Goal: Information Seeking & Learning: Learn about a topic

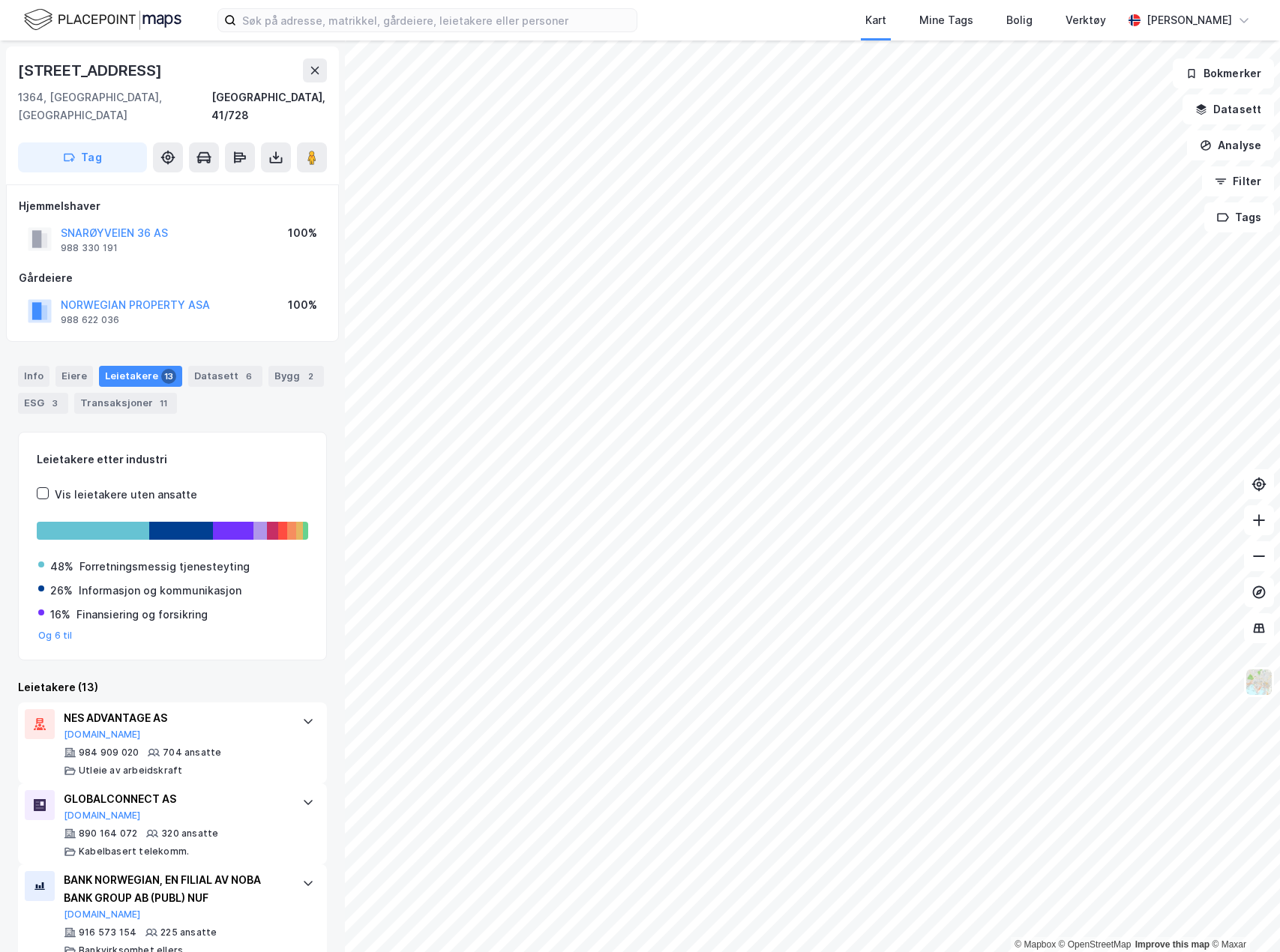
click at [410, 8] on div "Kart Mine Tags Bolig Verktøy [PERSON_NAME]" at bounding box center [640, 20] width 1280 height 41
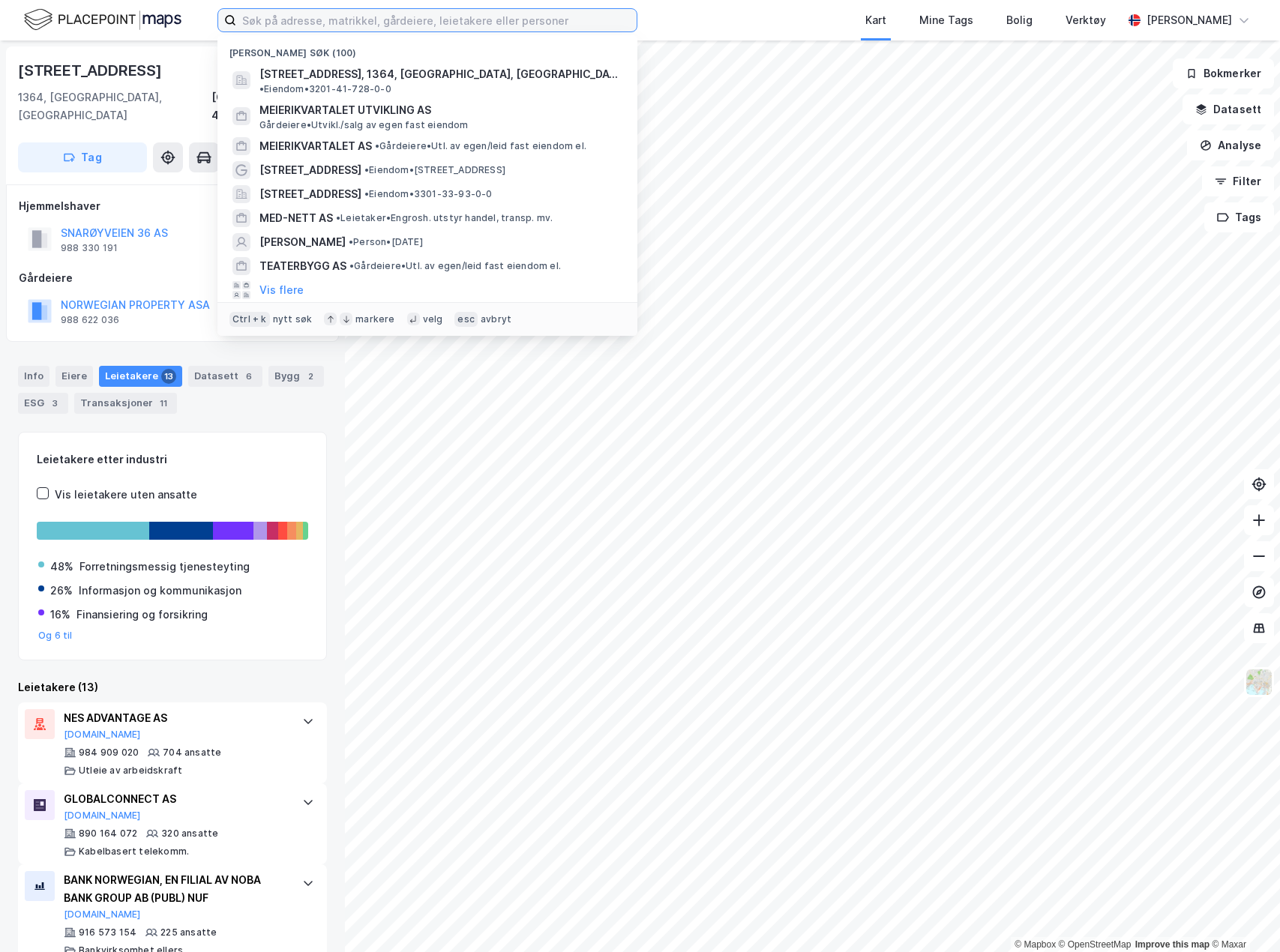
click at [407, 15] on input at bounding box center [436, 20] width 401 height 22
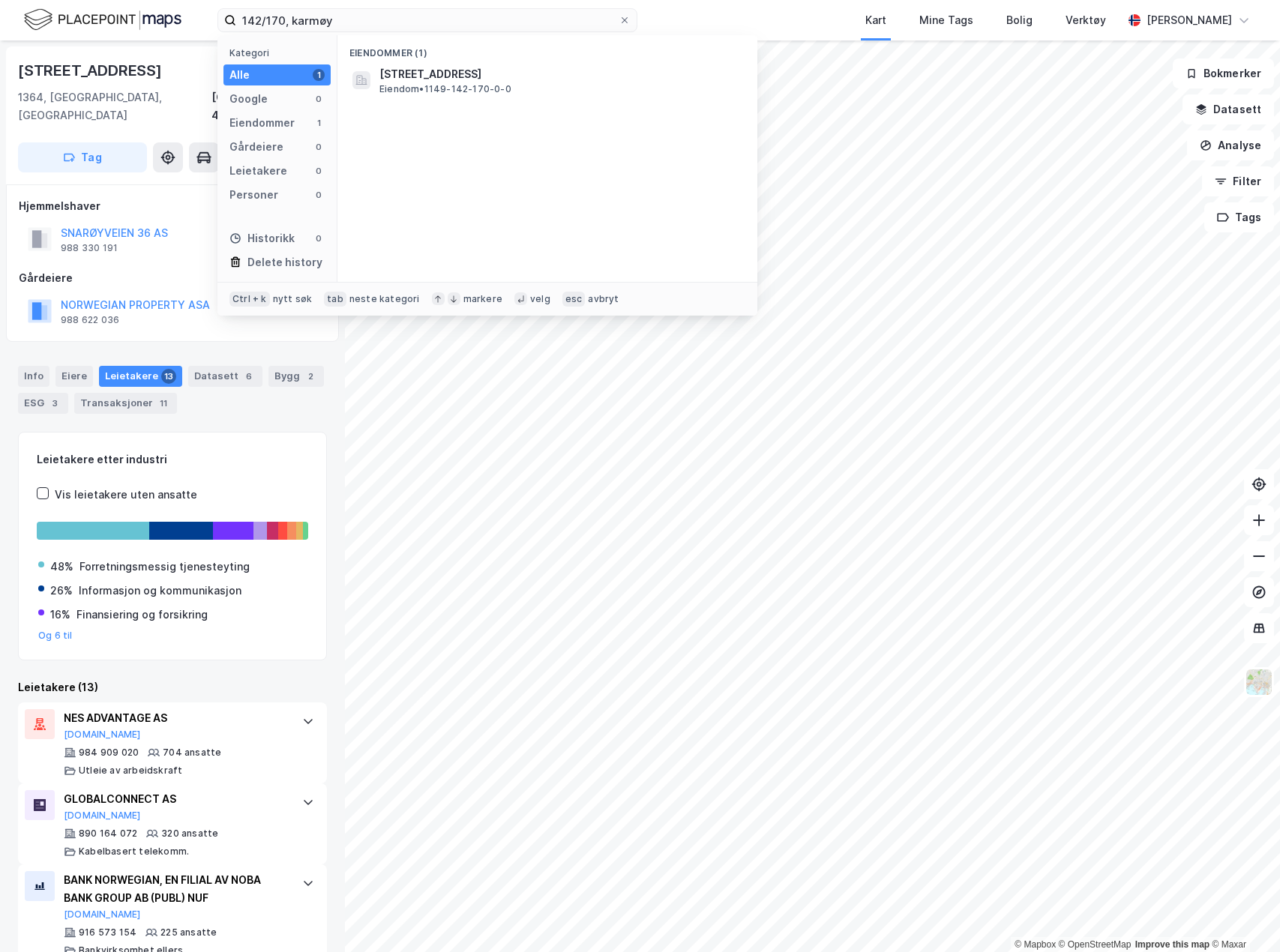
click at [455, 45] on div "Eiendommer (1)" at bounding box center [548, 48] width 420 height 27
click at [446, 67] on span "[STREET_ADDRESS]" at bounding box center [559, 74] width 360 height 18
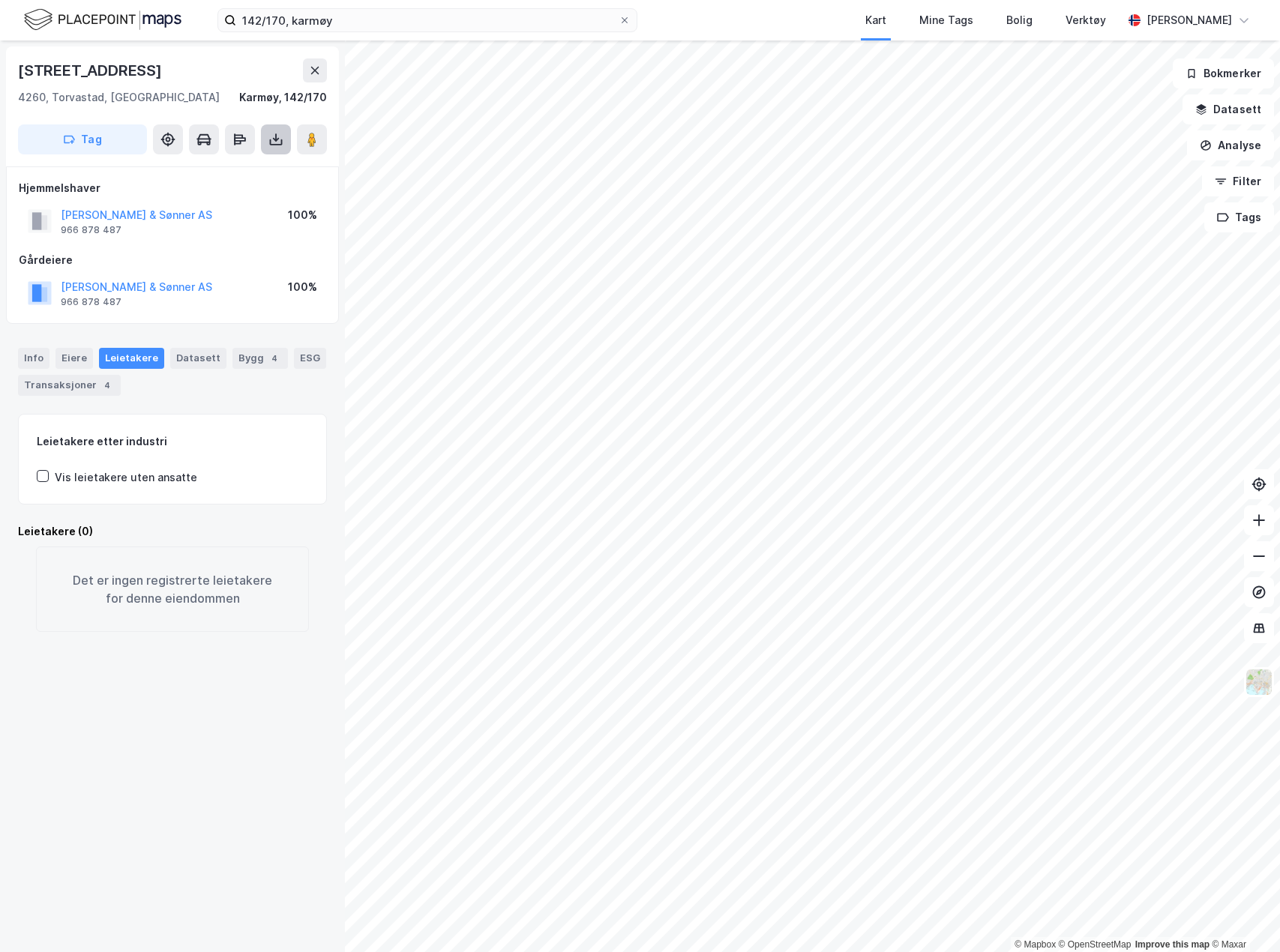
click at [280, 139] on icon at bounding box center [275, 139] width 15 height 15
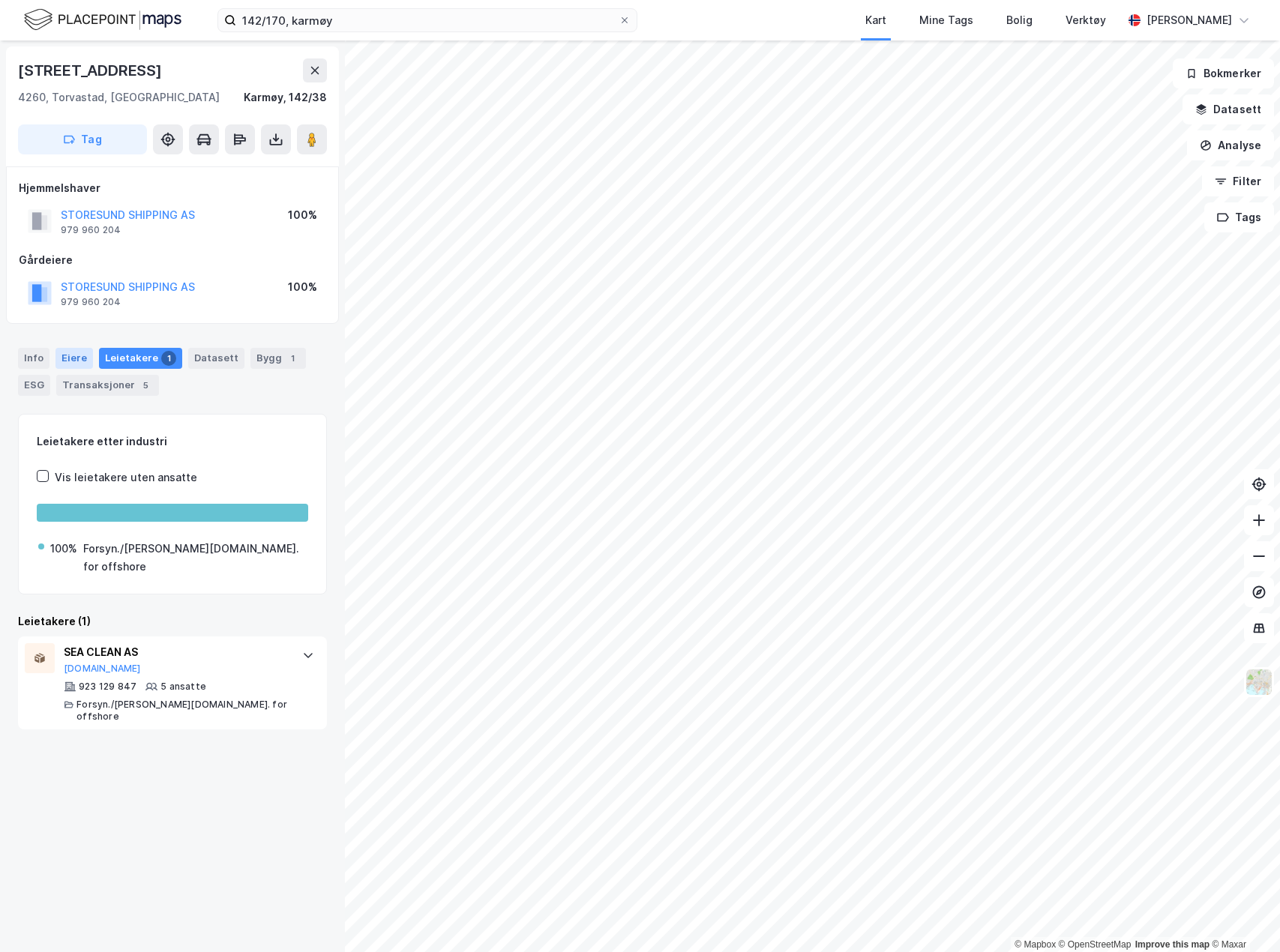
click at [65, 348] on div "Eiere" at bounding box center [74, 358] width 38 height 21
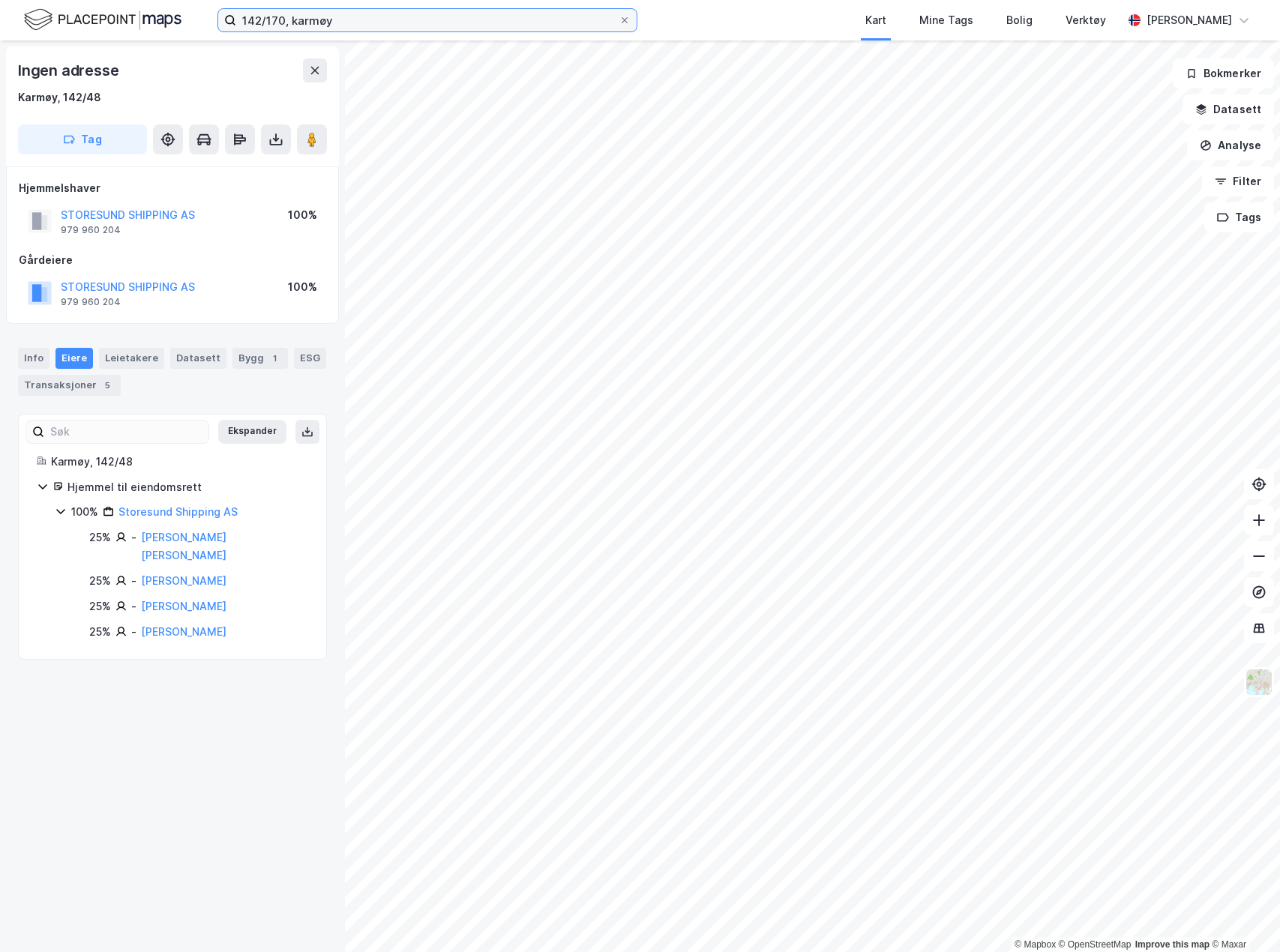
click at [279, 16] on input "142/170, karmøy" at bounding box center [427, 20] width 382 height 22
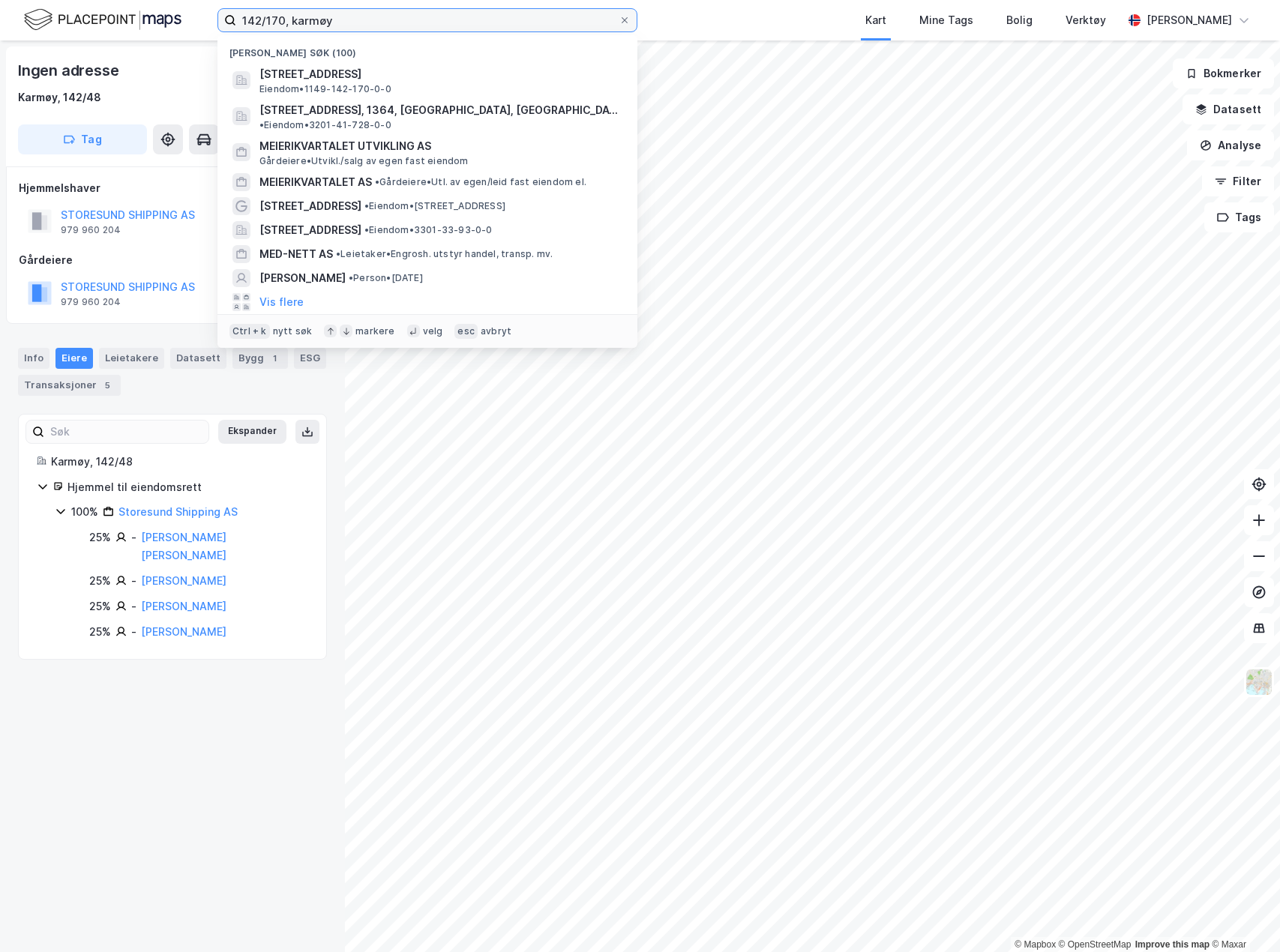
click at [279, 16] on input "142/170, karmøy" at bounding box center [427, 20] width 382 height 22
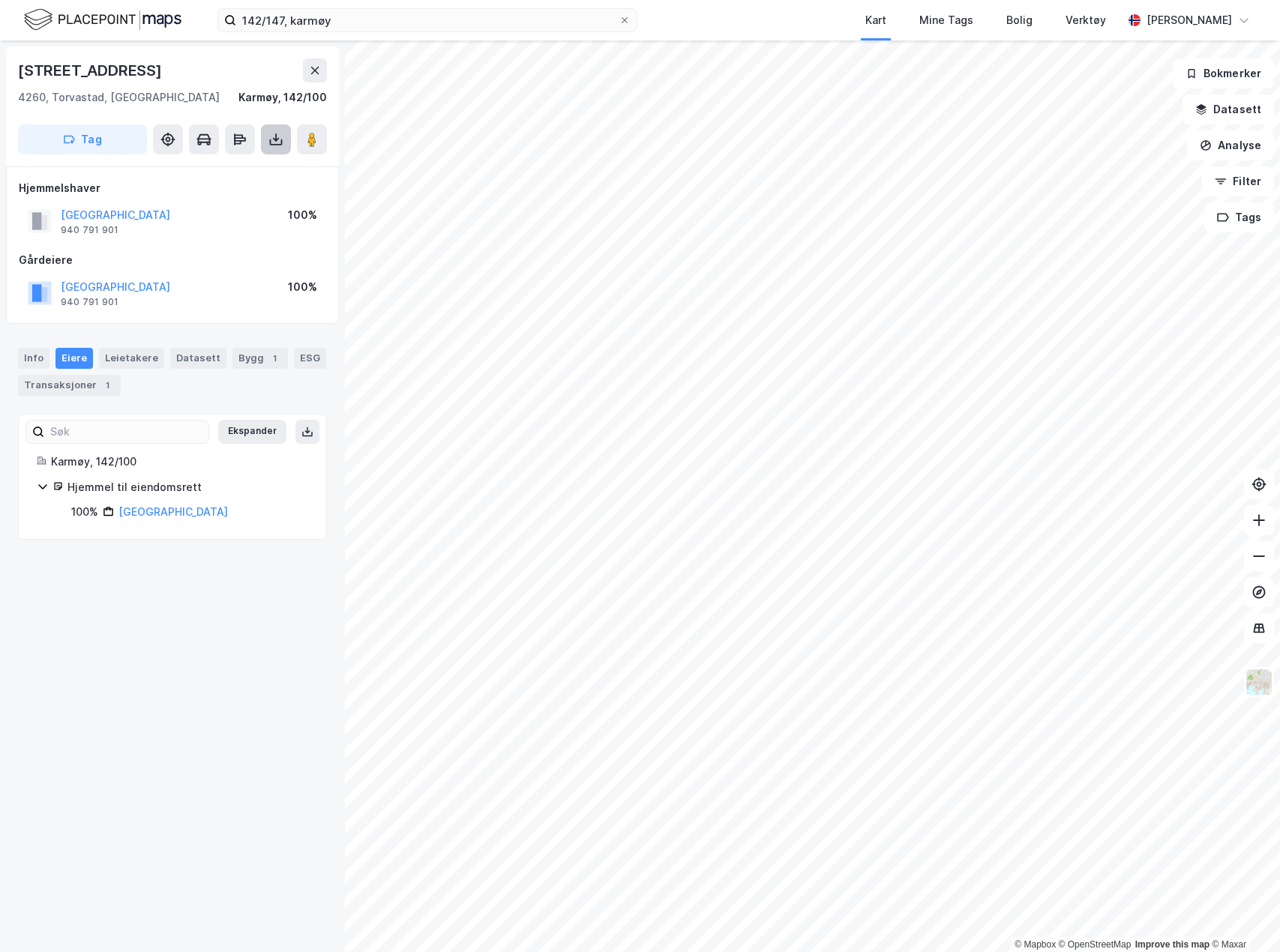
click at [283, 127] on button at bounding box center [275, 139] width 30 height 30
click at [234, 169] on div "Last ned grunnbok" at bounding box center [202, 170] width 87 height 12
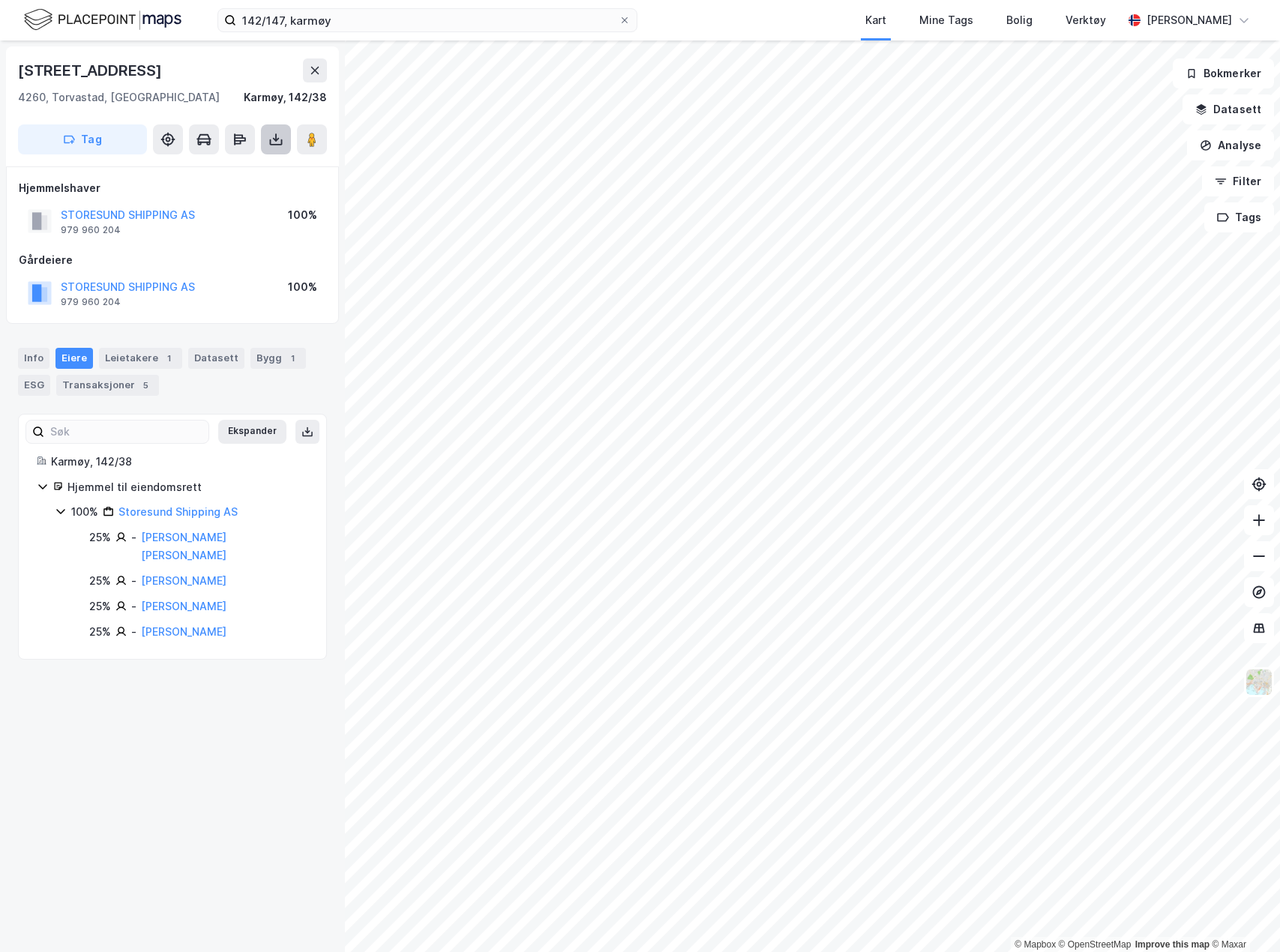
click at [282, 141] on icon at bounding box center [276, 142] width 13 height 6
click at [231, 168] on div "Last ned grunnbok" at bounding box center [202, 170] width 87 height 12
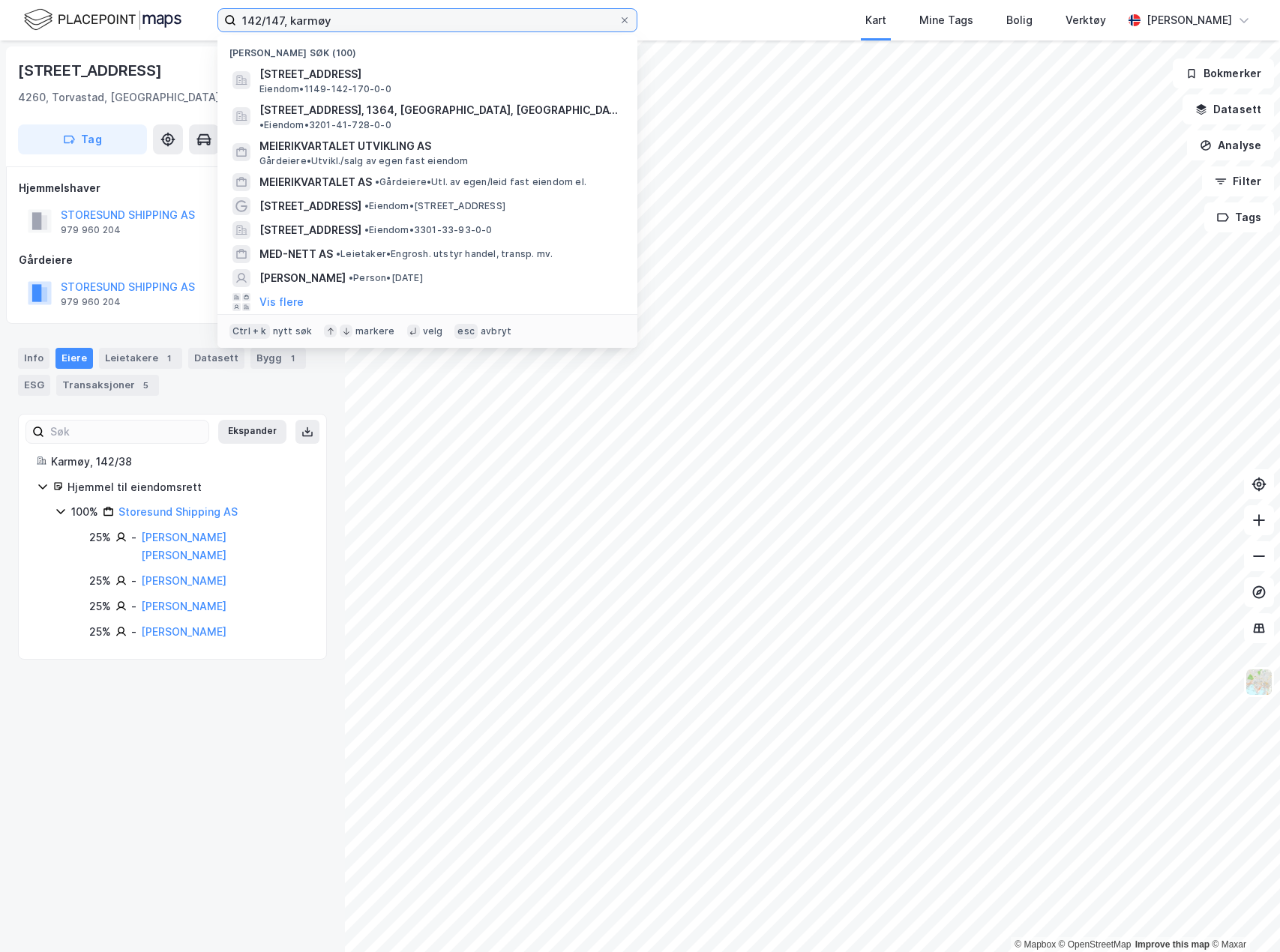
click at [275, 22] on input "142/147, karmøy" at bounding box center [427, 20] width 382 height 22
click at [276, 25] on input "142/147, karmøy" at bounding box center [427, 20] width 382 height 22
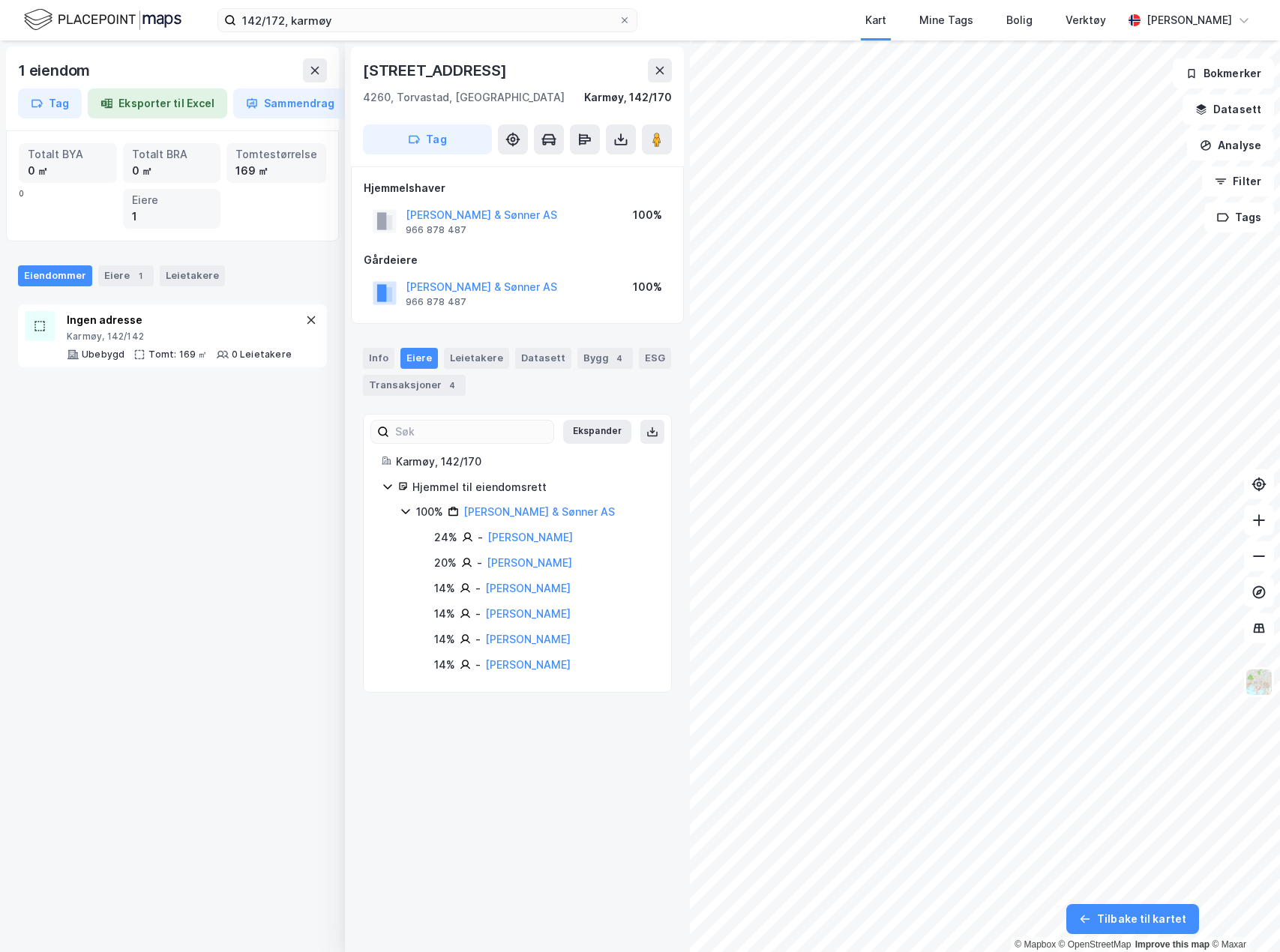
click at [606, 250] on div "1 eiendom Tag Eksporter til Excel Sammendrag Totalt BYA 0 ㎡ Totalt BRA 0 ㎡ Tomt…" at bounding box center [640, 497] width 1280 height 912
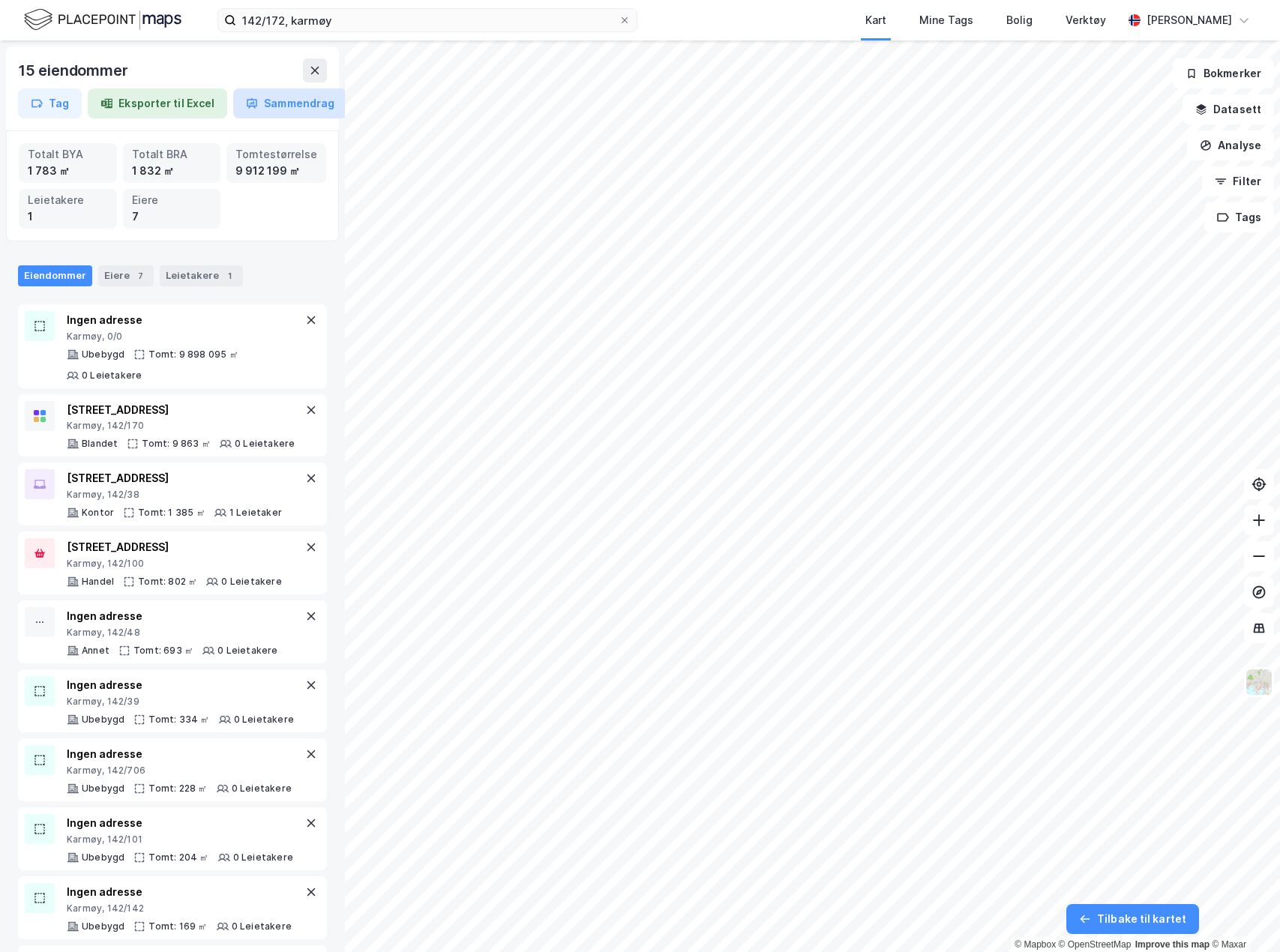
click at [272, 99] on button "Sammendrag" at bounding box center [290, 103] width 114 height 30
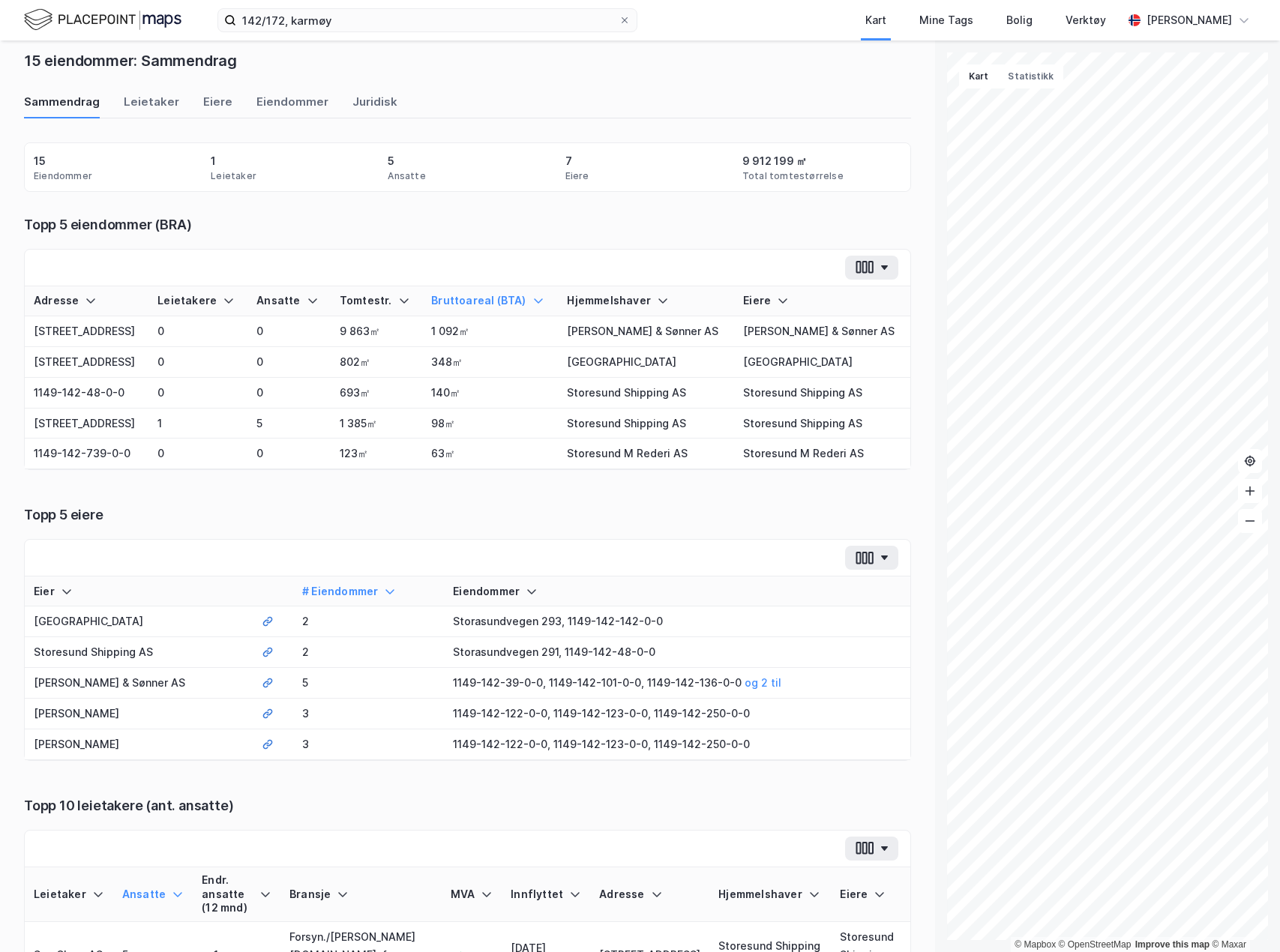
scroll to position [58, 0]
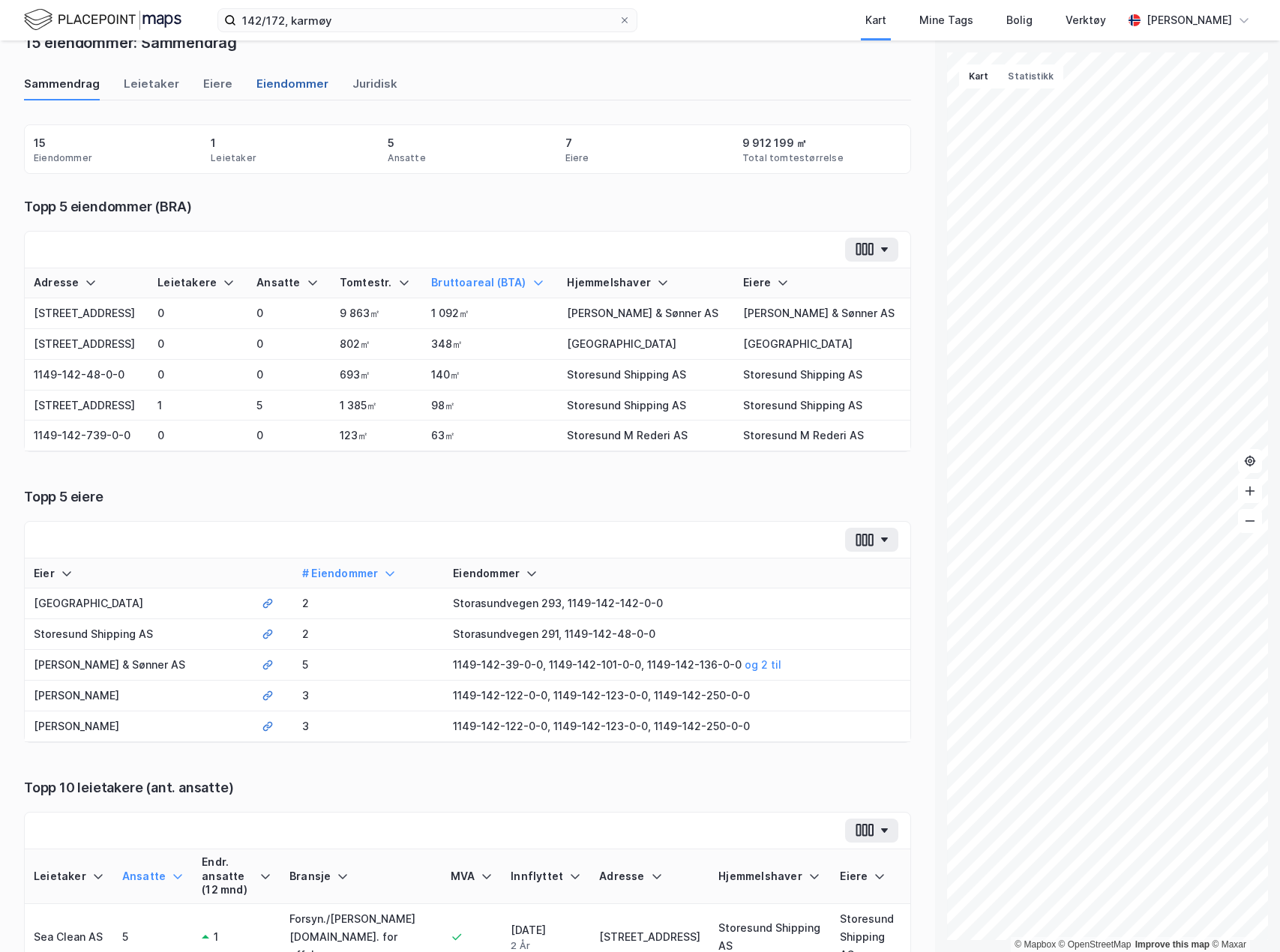
click at [267, 86] on div "Eiendommer" at bounding box center [292, 88] width 72 height 25
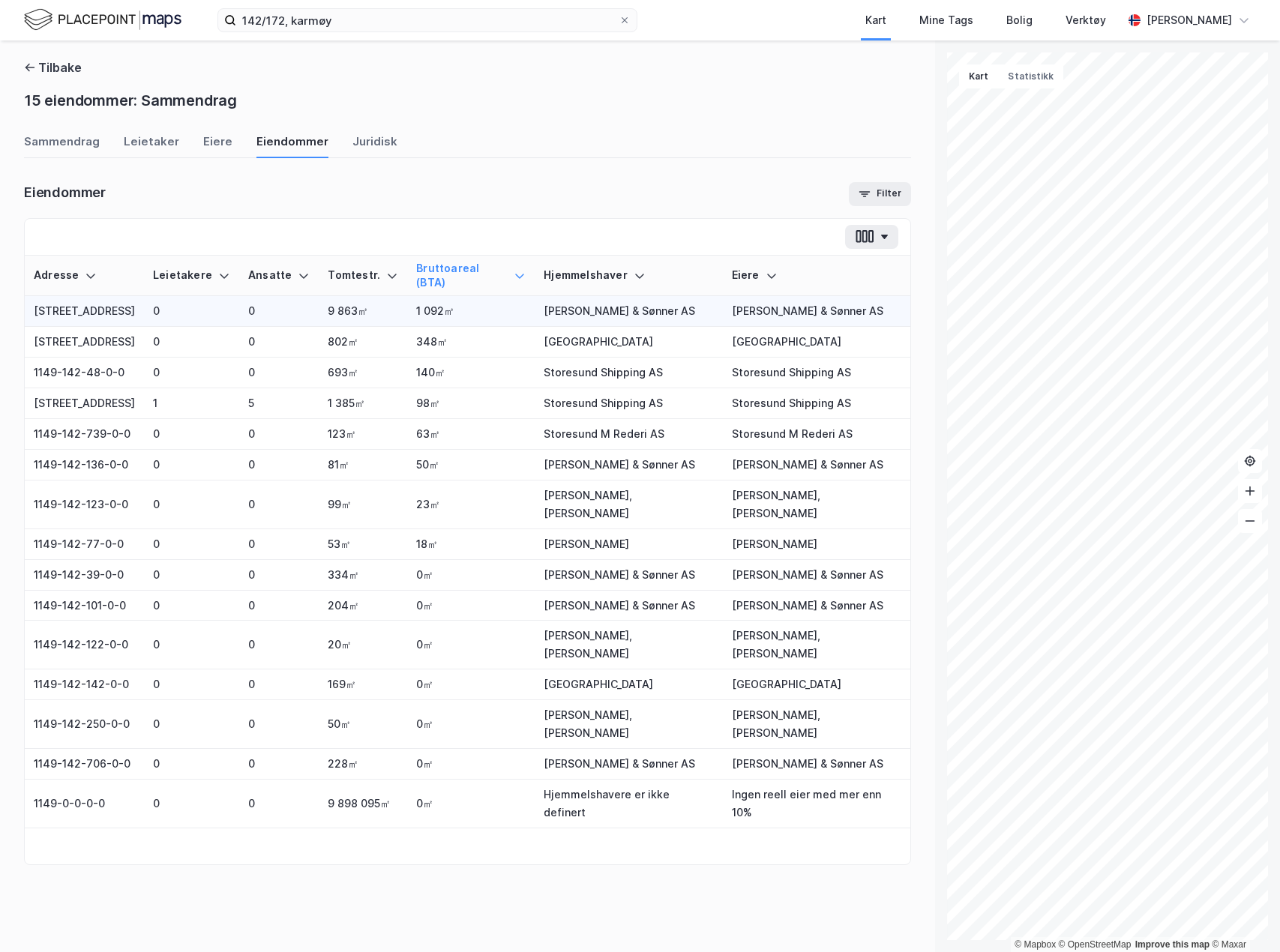
click at [210, 305] on td "0" at bounding box center [192, 311] width 95 height 31
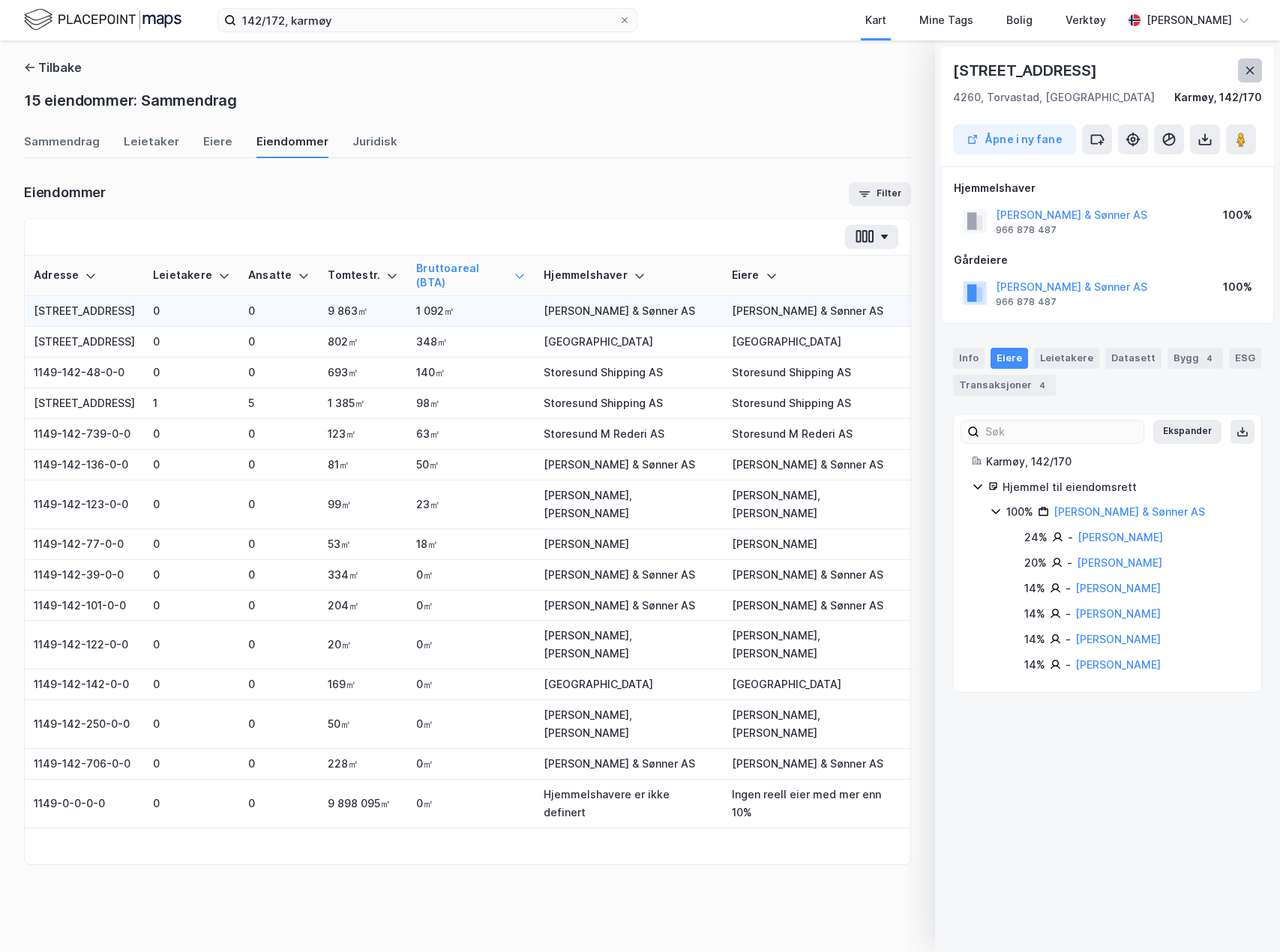
click at [1242, 69] on button at bounding box center [1250, 70] width 24 height 24
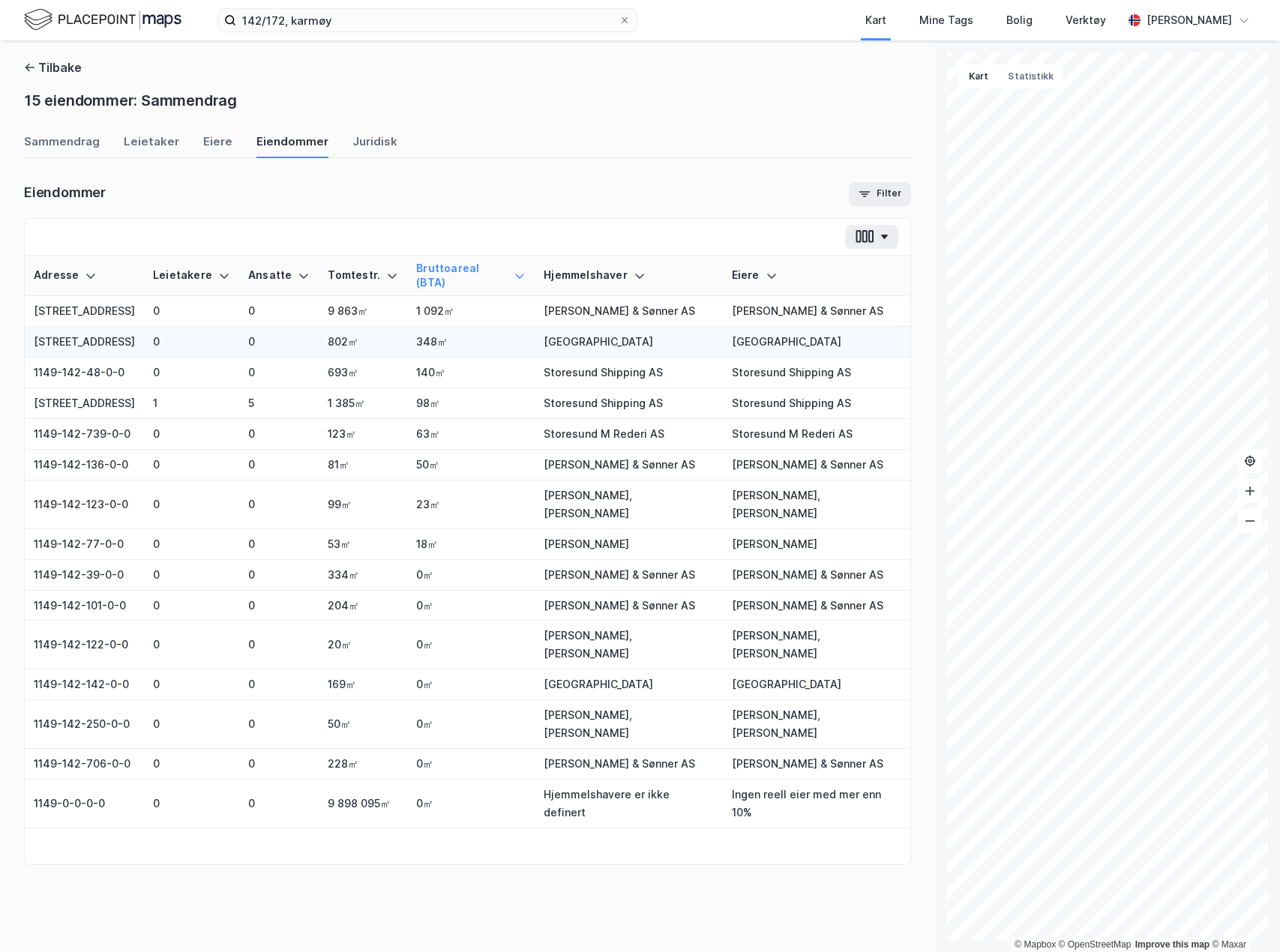
click at [224, 353] on td "0" at bounding box center [192, 342] width 95 height 31
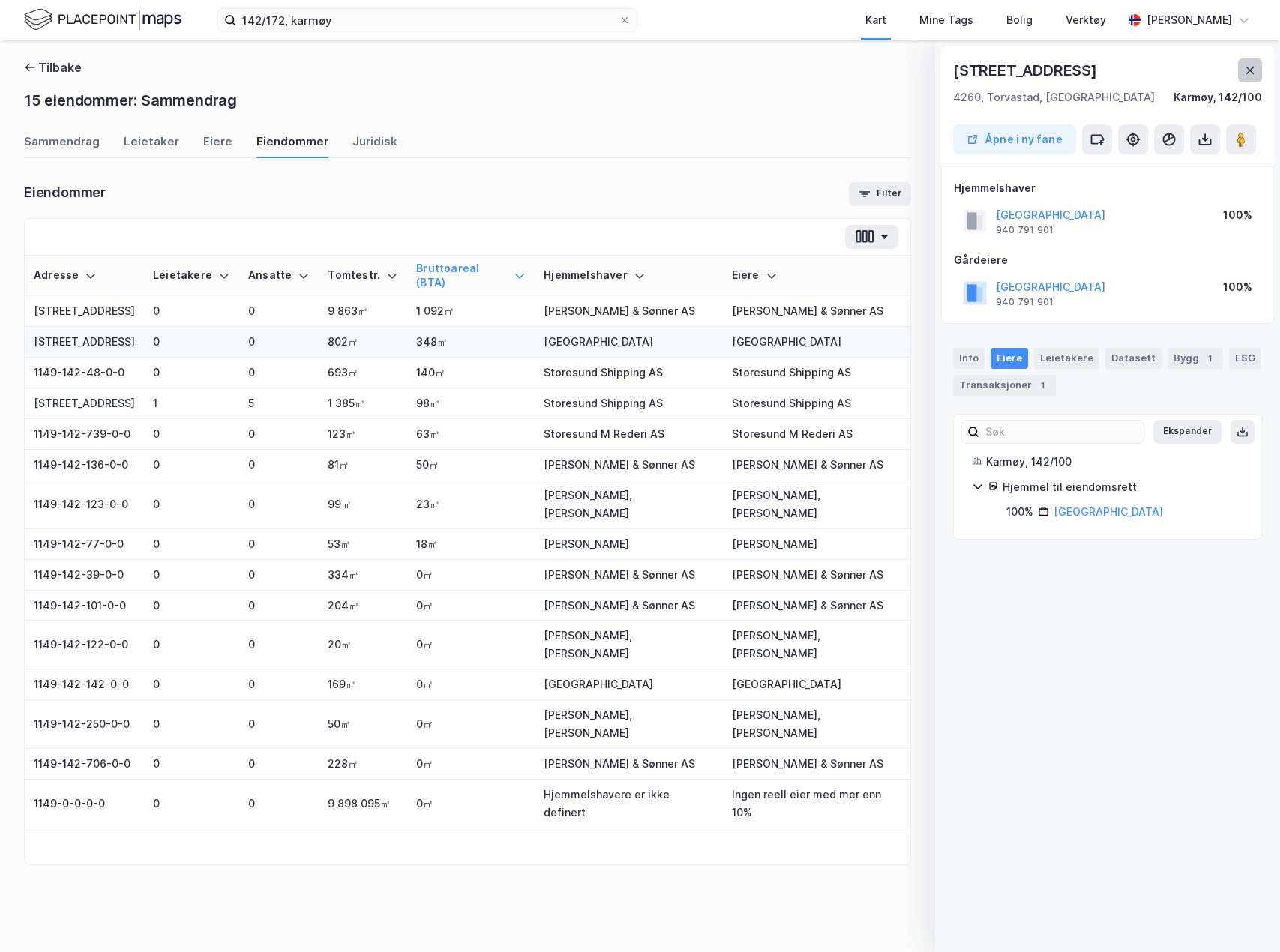
click at [1252, 70] on icon at bounding box center [1250, 71] width 8 height 8
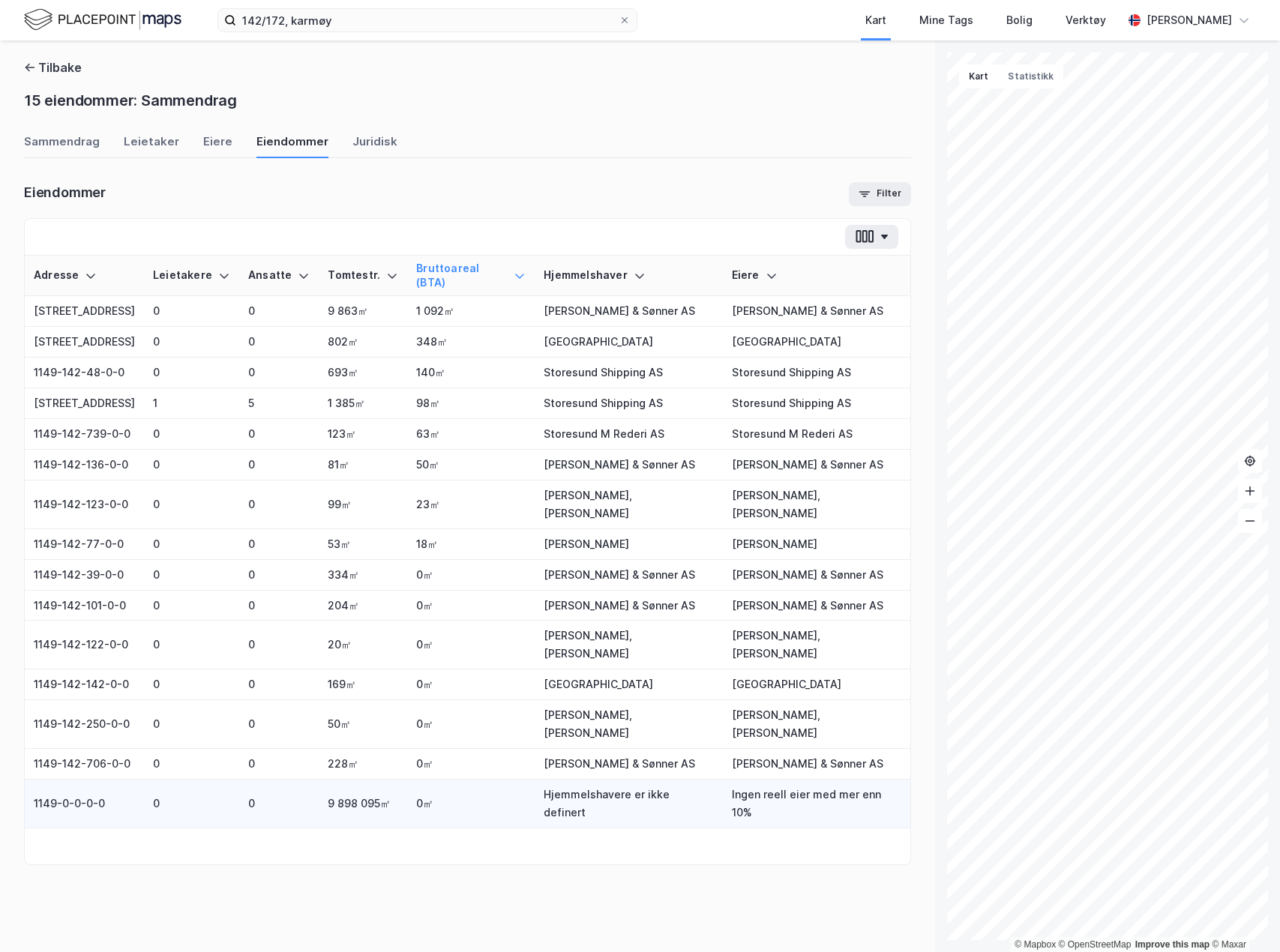
click at [338, 828] on td "9 898 095㎡" at bounding box center [362, 804] width 88 height 48
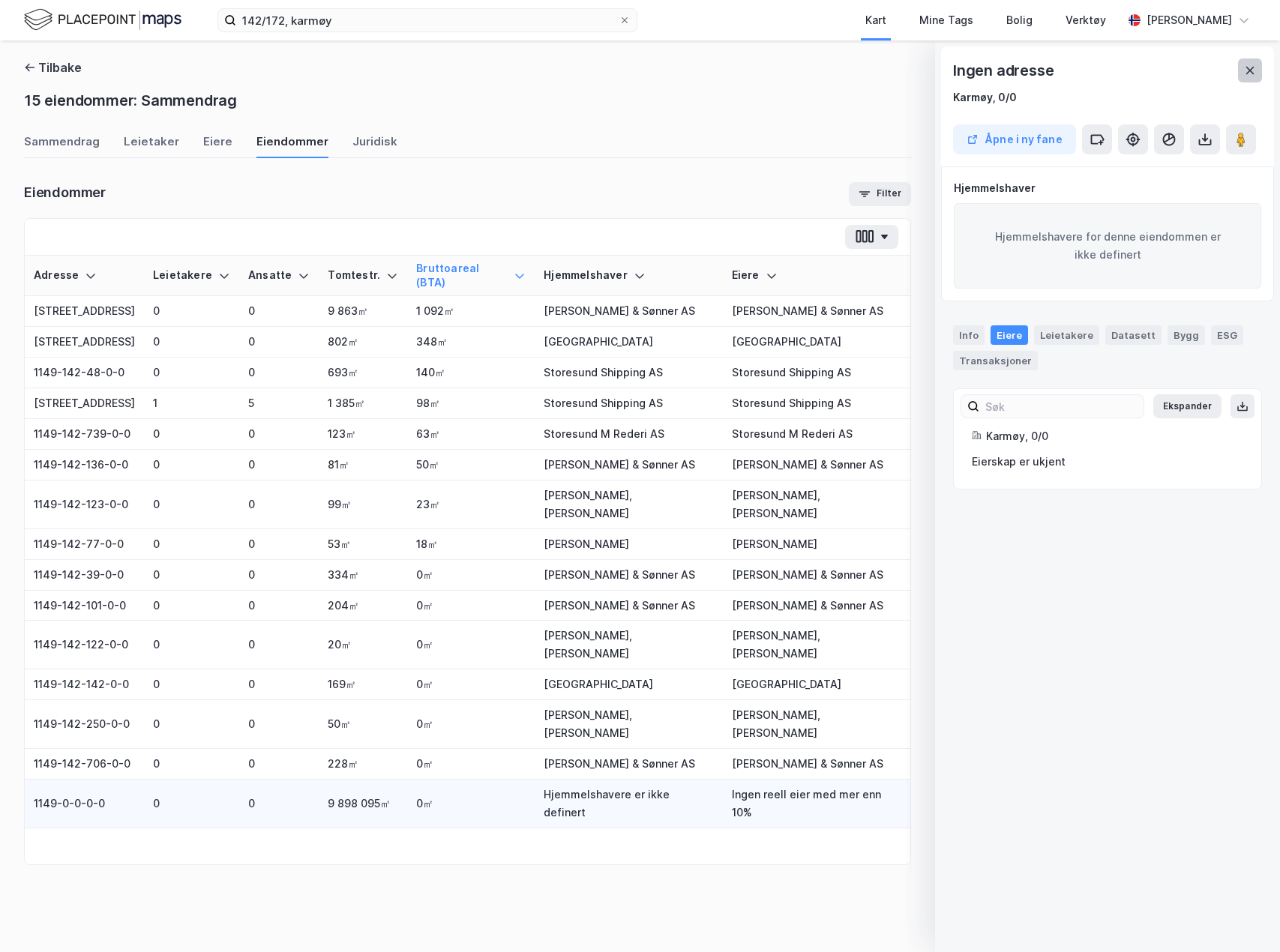
click at [1251, 60] on button at bounding box center [1250, 70] width 24 height 24
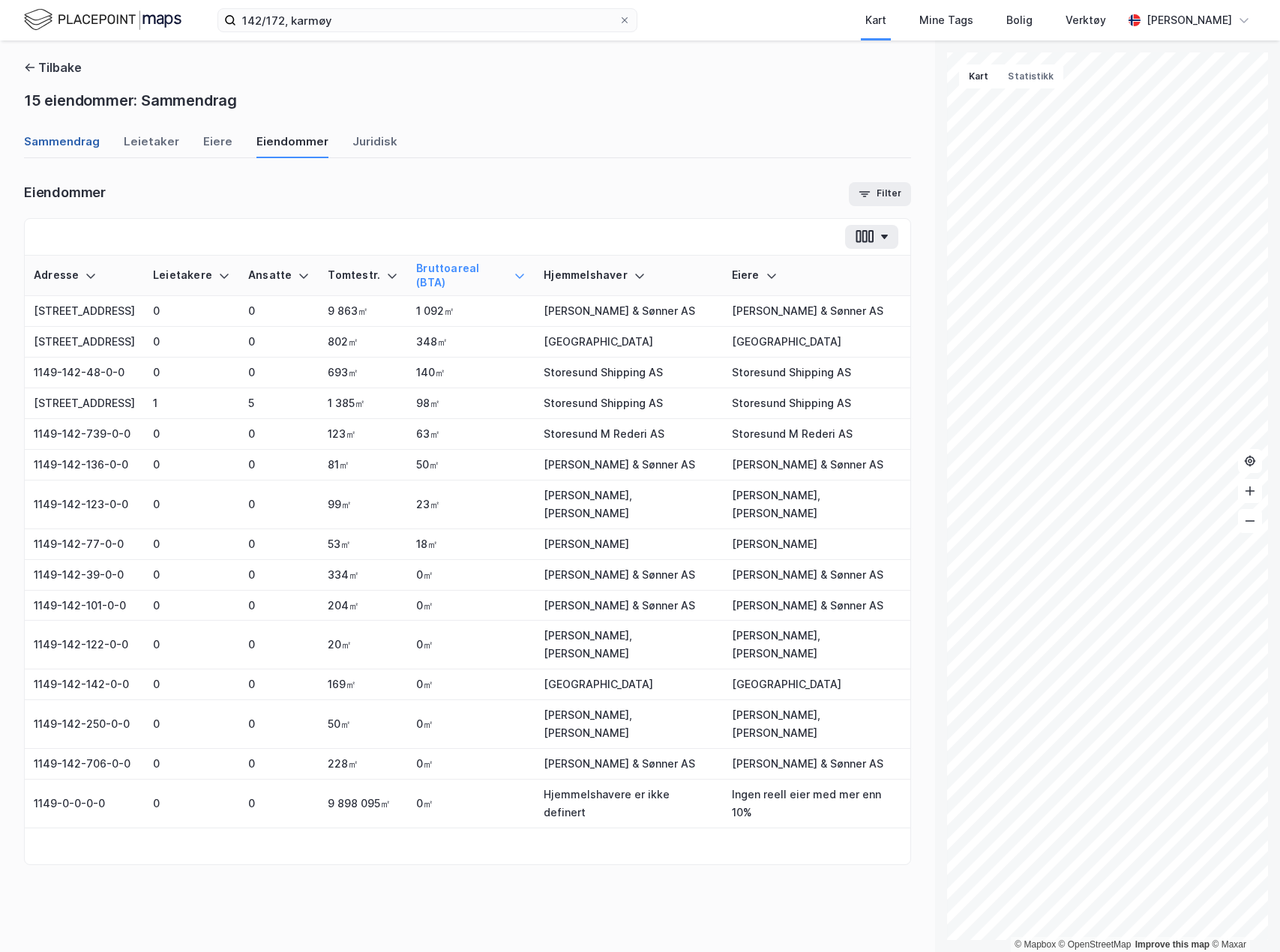
click at [79, 134] on div "Sammendrag" at bounding box center [62, 146] width 75 height 25
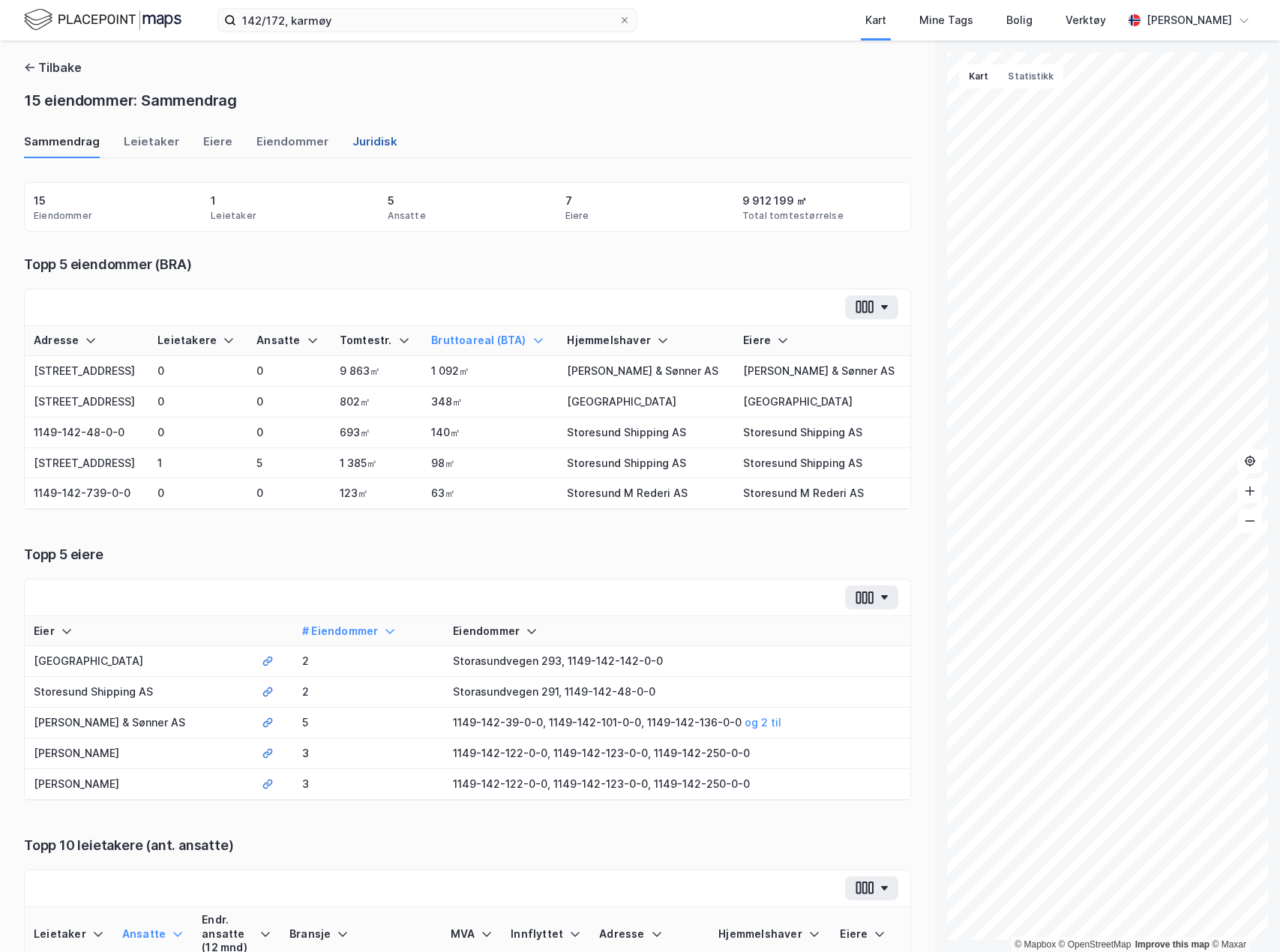
click at [357, 136] on div "Juridisk" at bounding box center [375, 146] width 45 height 25
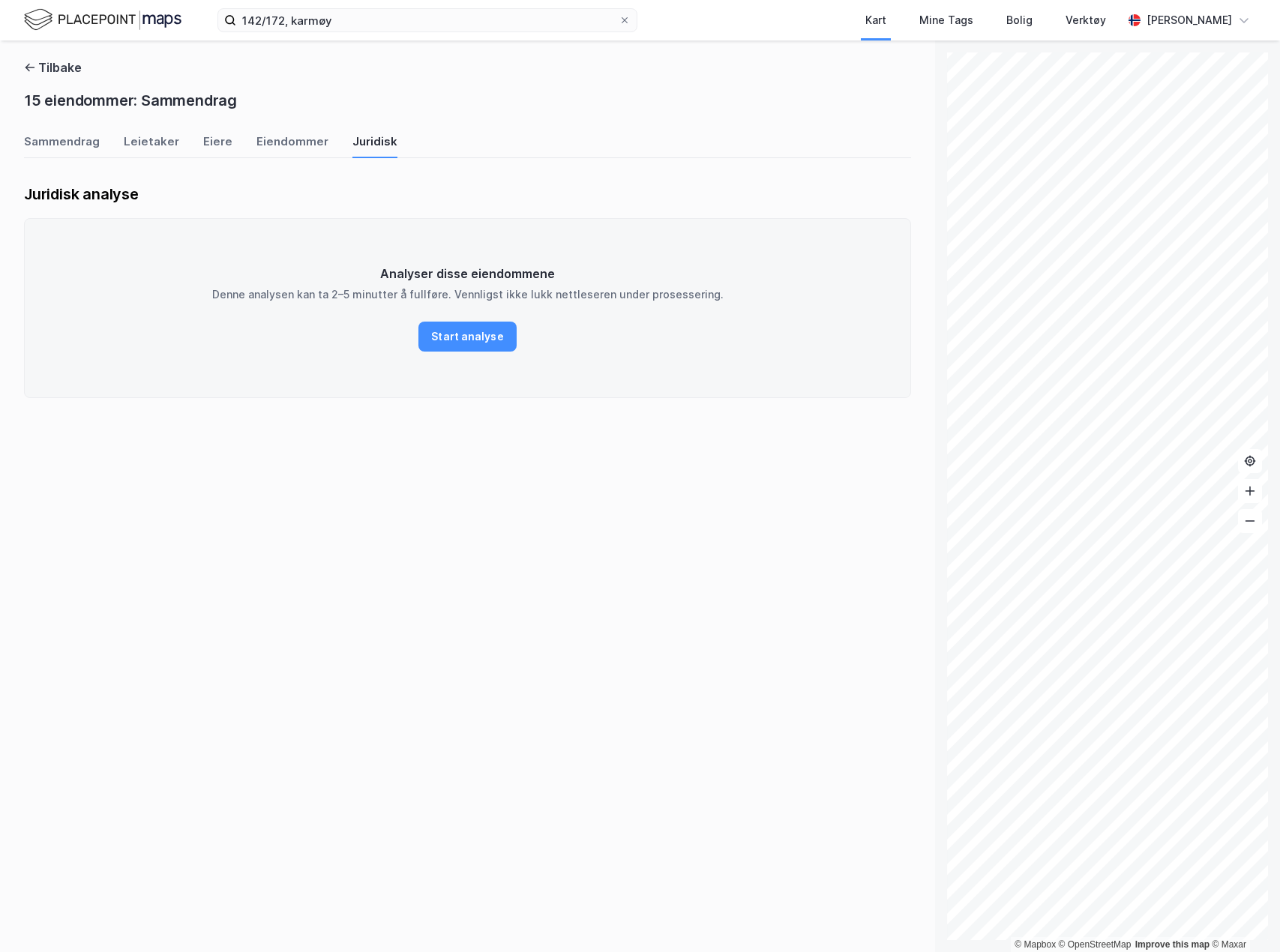
click at [275, 131] on div "Tilbake 15 eiendommer: Sammendrag Sammendrag Leietaker Eiere Eiendommer Juridis…" at bounding box center [467, 472] width 887 height 827
click at [305, 138] on div "Eiendommer" at bounding box center [292, 146] width 72 height 25
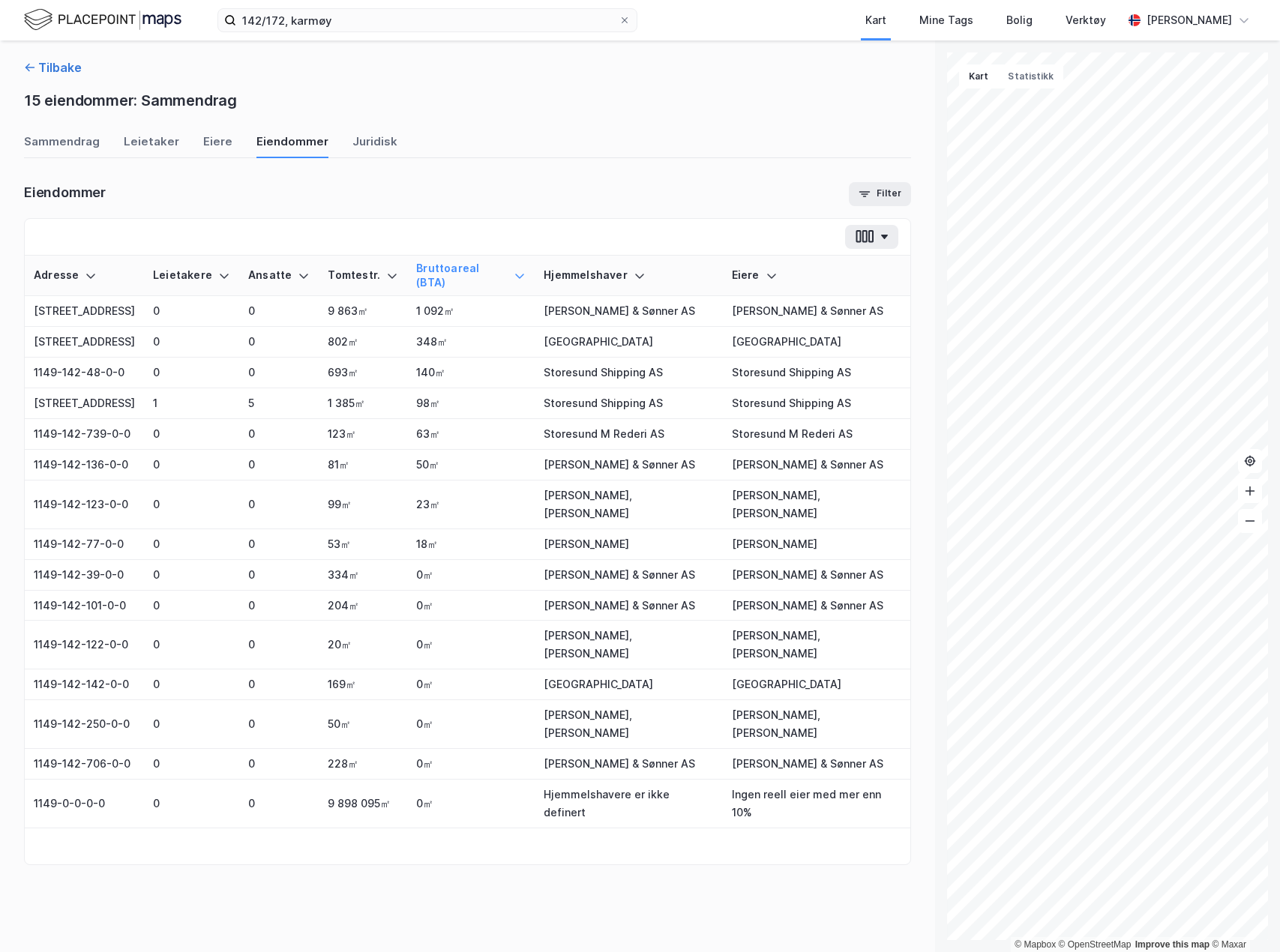
click at [28, 68] on icon "button" at bounding box center [30, 68] width 12 height 12
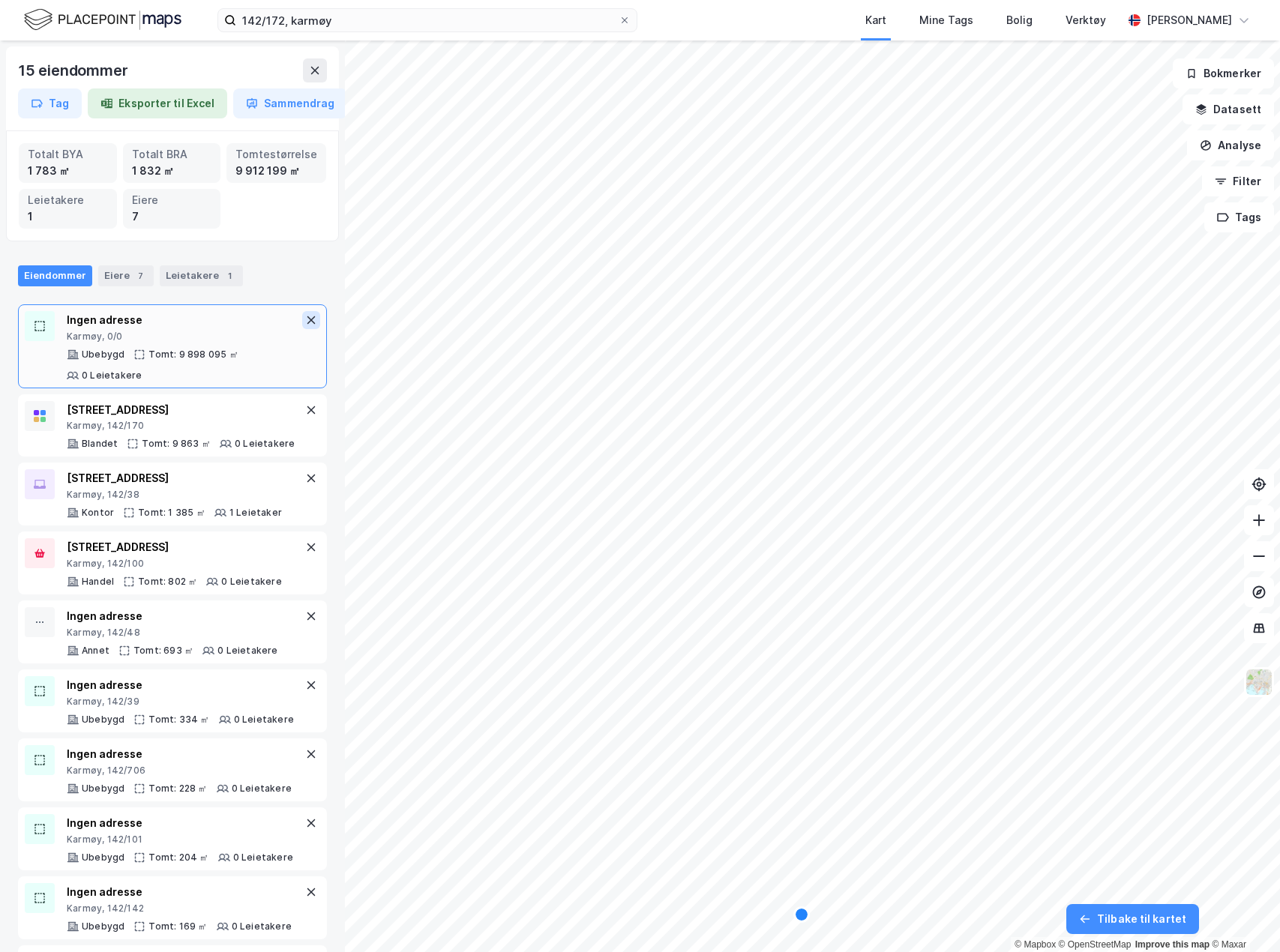
click at [305, 315] on icon at bounding box center [312, 320] width 12 height 12
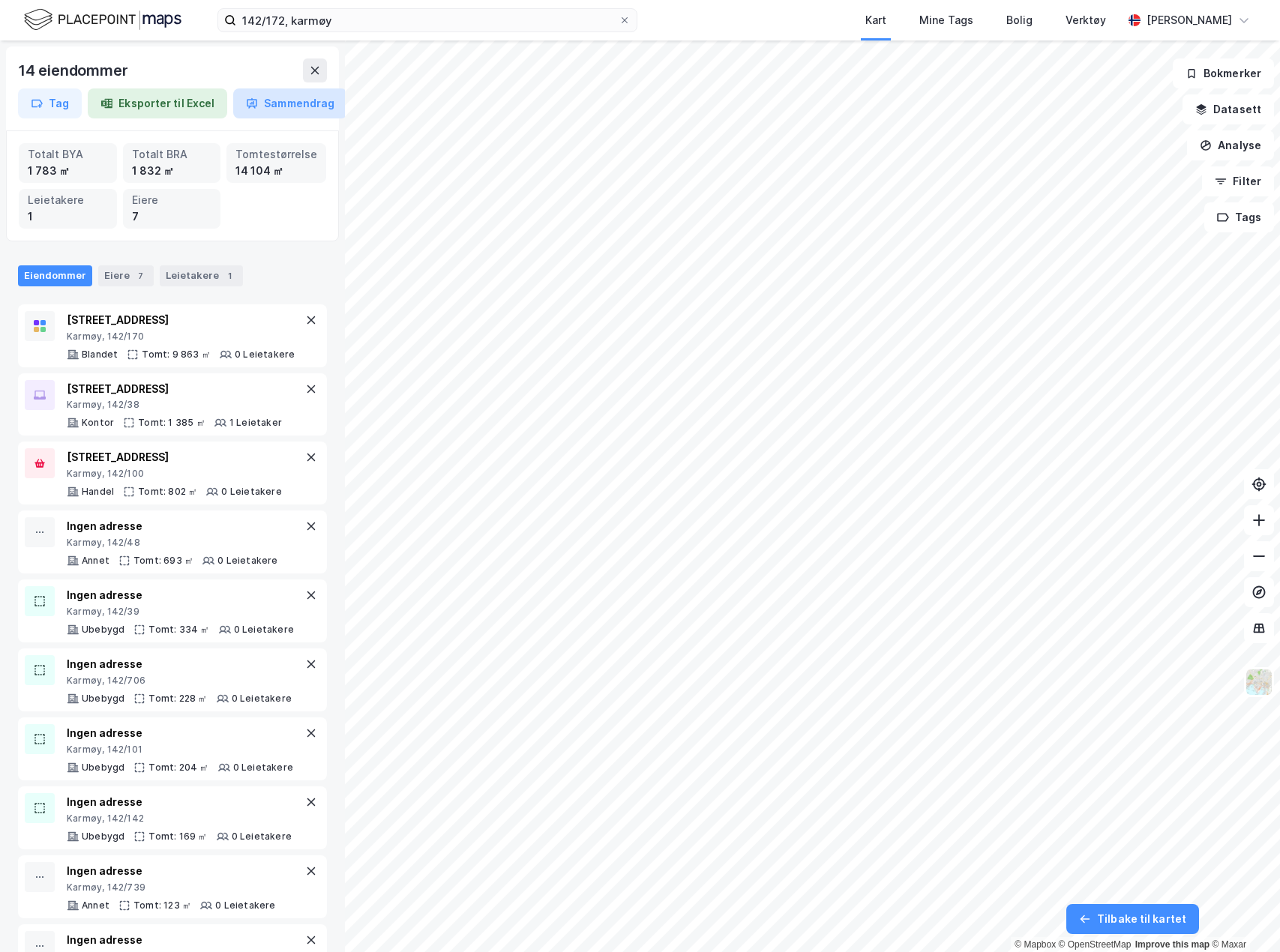
click at [268, 104] on button "Sammendrag" at bounding box center [290, 103] width 114 height 30
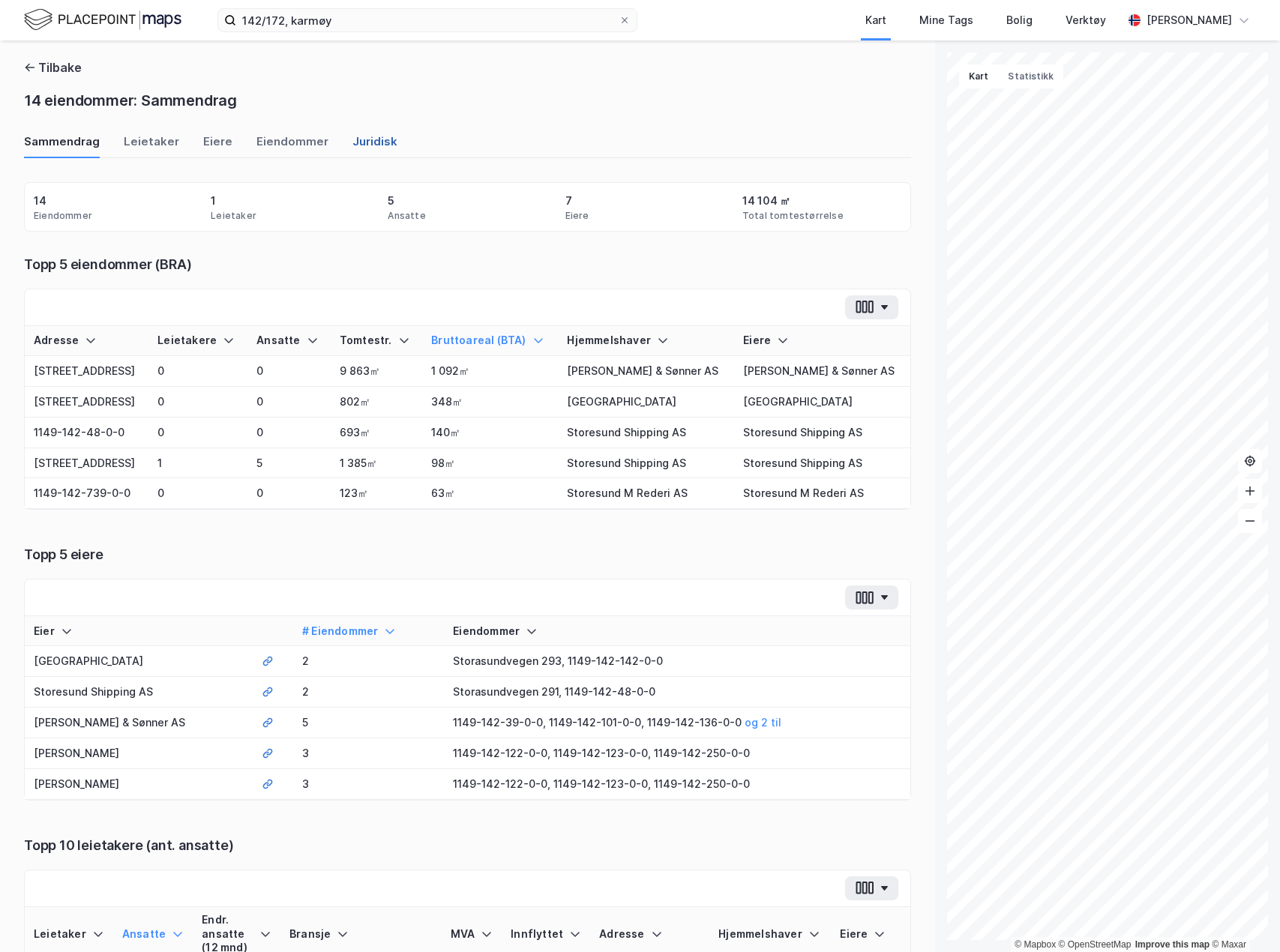
click at [352, 154] on div "Juridisk" at bounding box center [375, 146] width 45 height 25
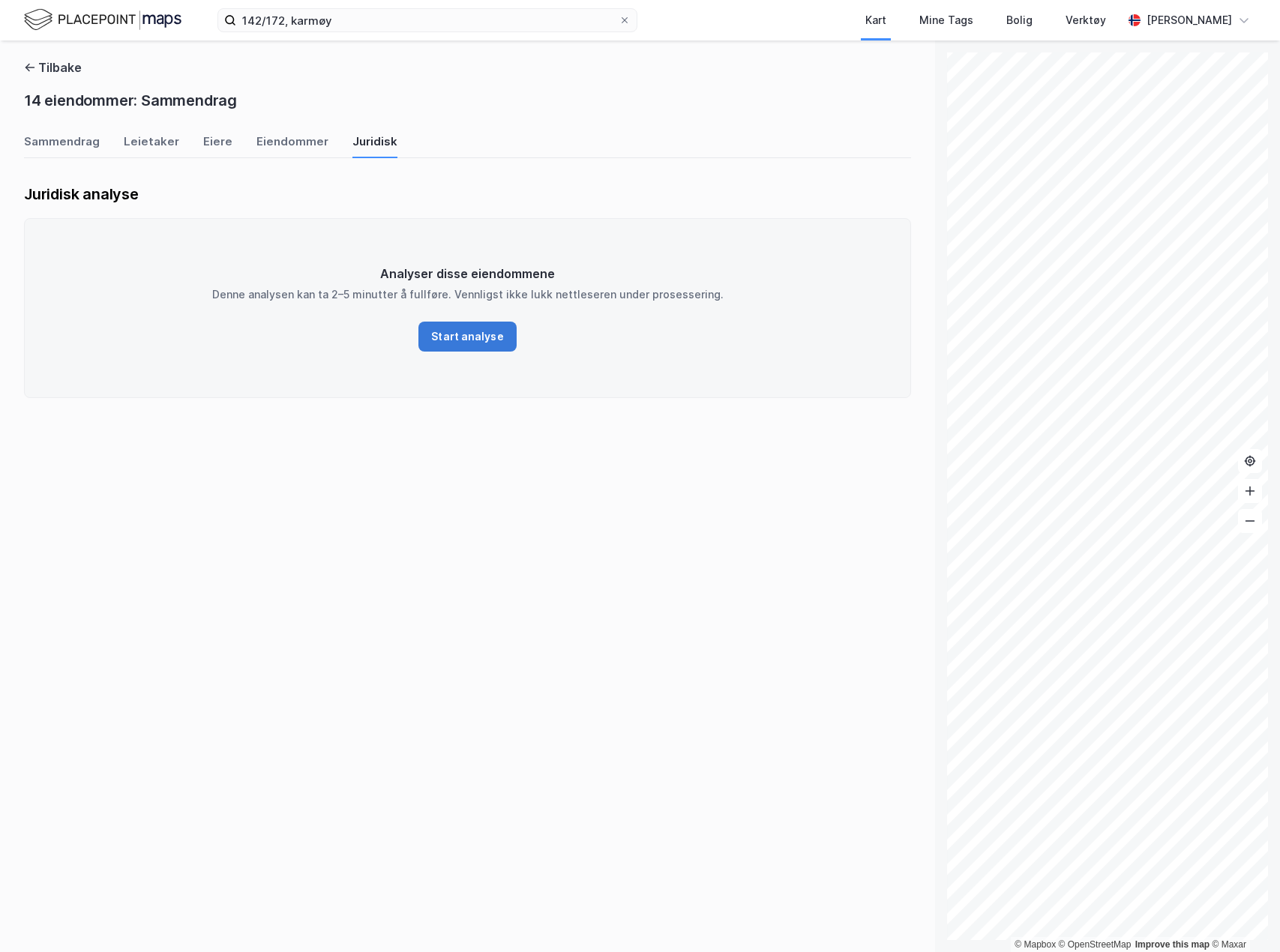
click at [457, 335] on button "Start analyse" at bounding box center [467, 336] width 98 height 30
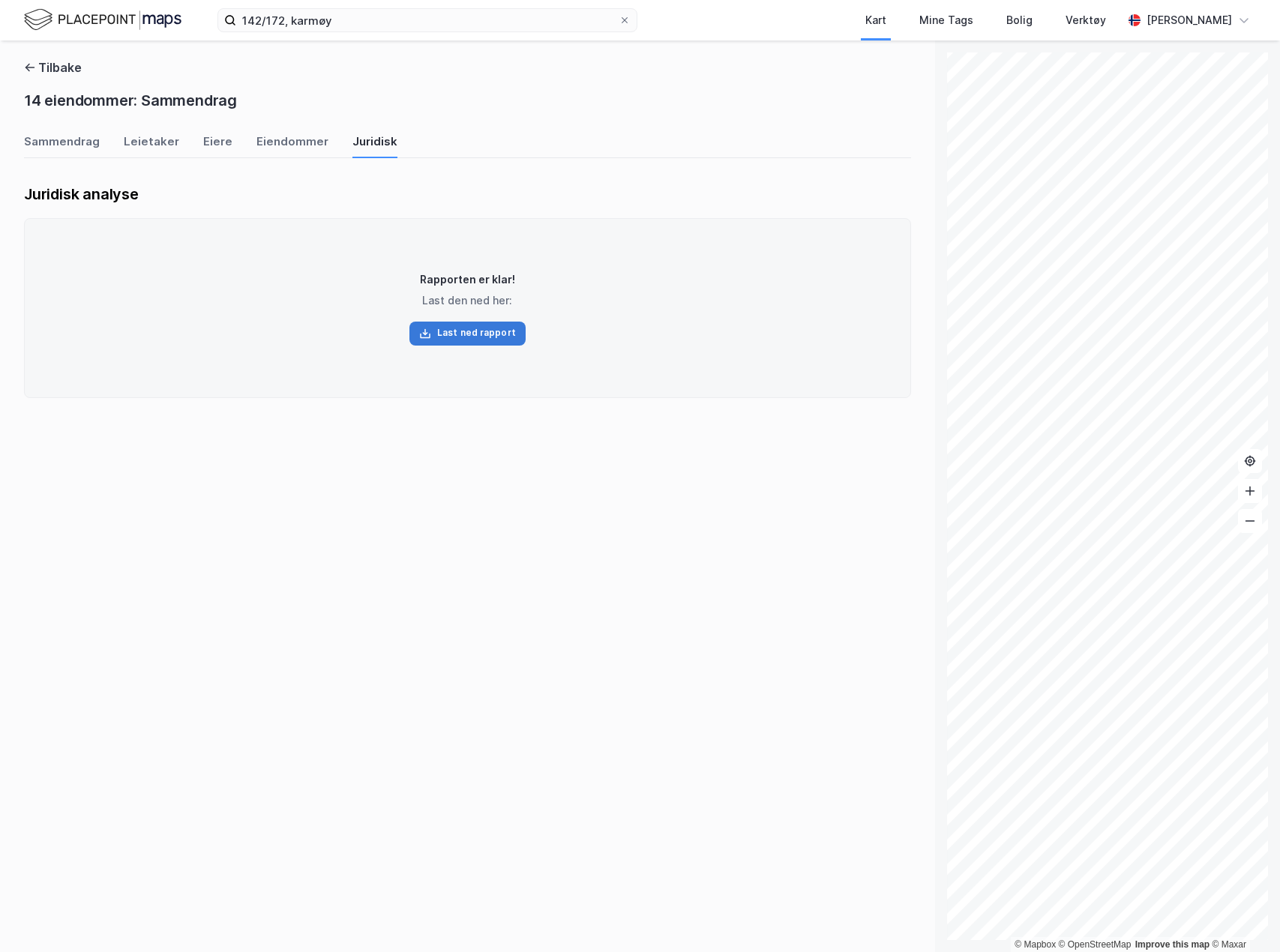
click at [488, 340] on button "Last ned rapport" at bounding box center [467, 333] width 116 height 24
click at [43, 65] on button "Tilbake" at bounding box center [52, 67] width 58 height 18
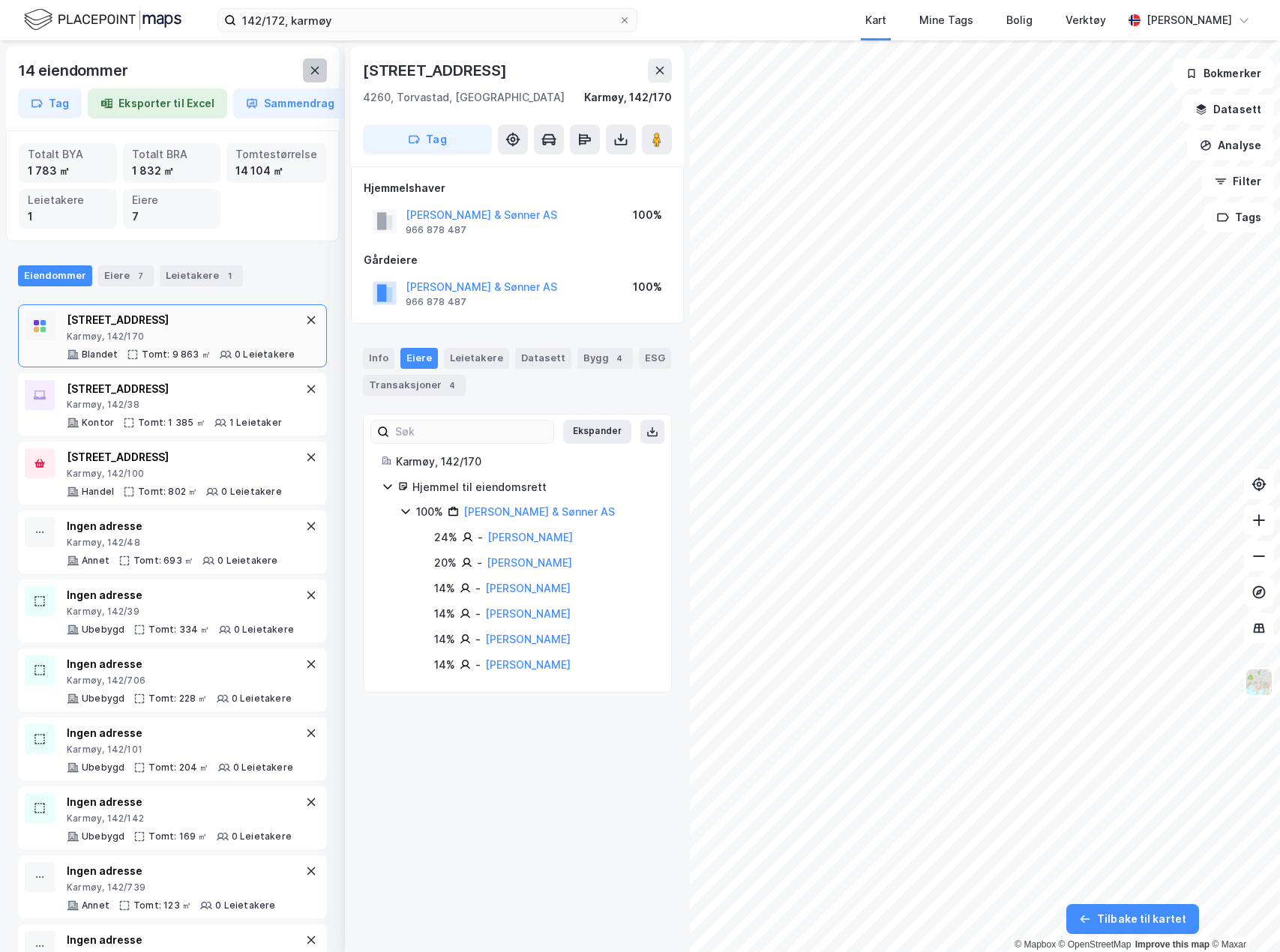
click at [308, 68] on button at bounding box center [315, 70] width 24 height 24
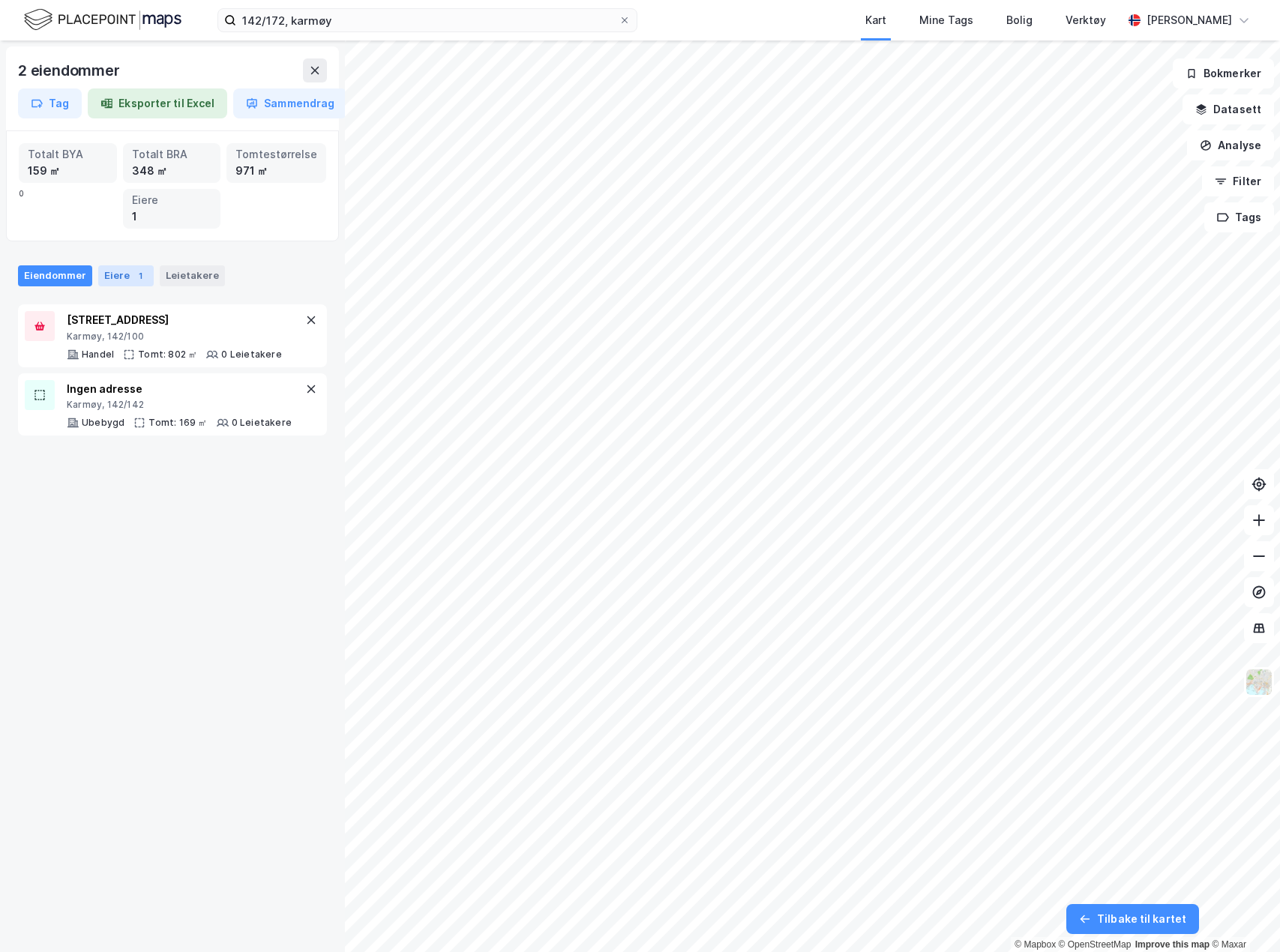
click at [122, 277] on div "Eiere 1" at bounding box center [126, 275] width 55 height 21
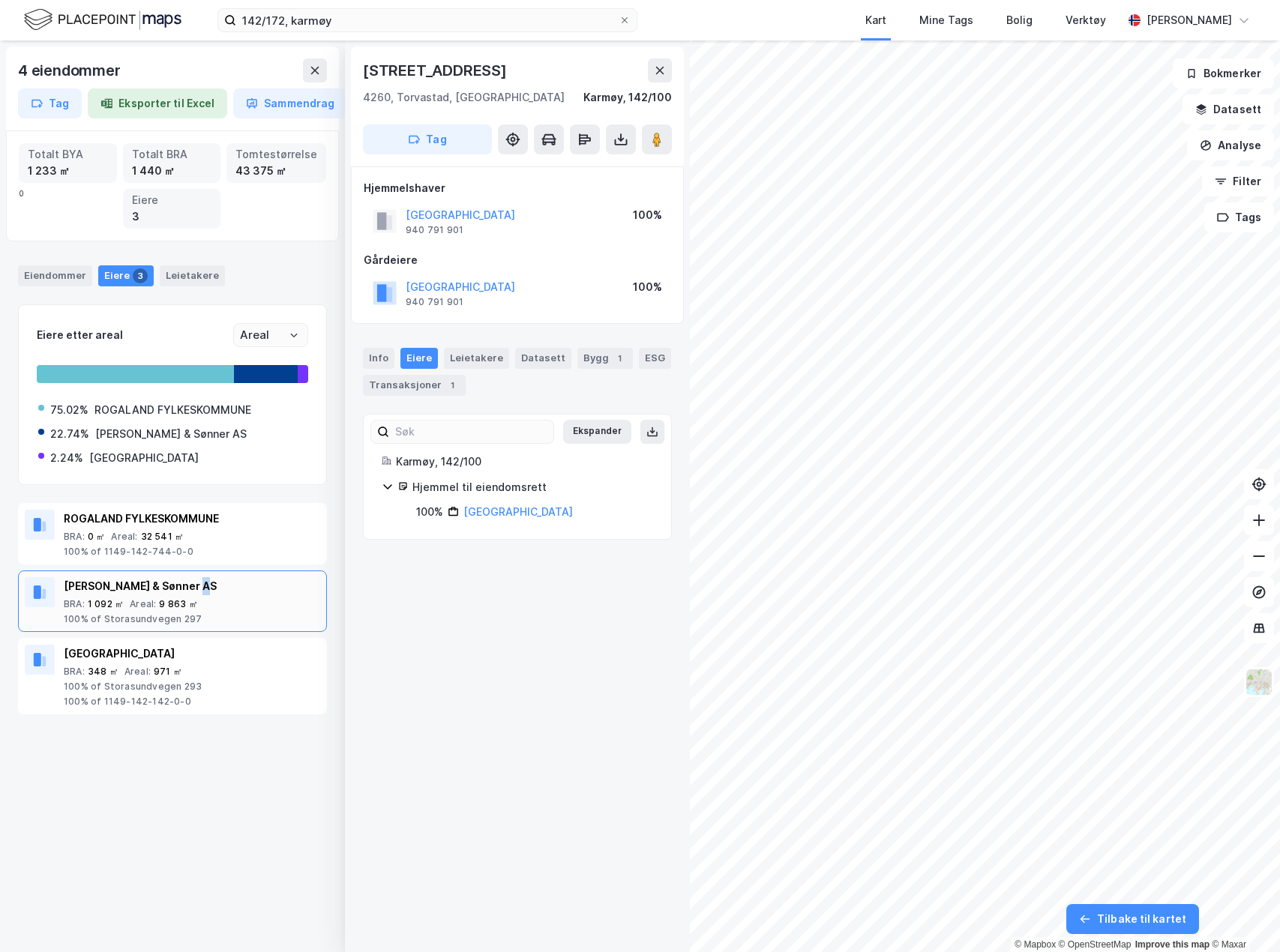
click at [193, 592] on div "[PERSON_NAME] & Sønner AS" at bounding box center [192, 586] width 256 height 18
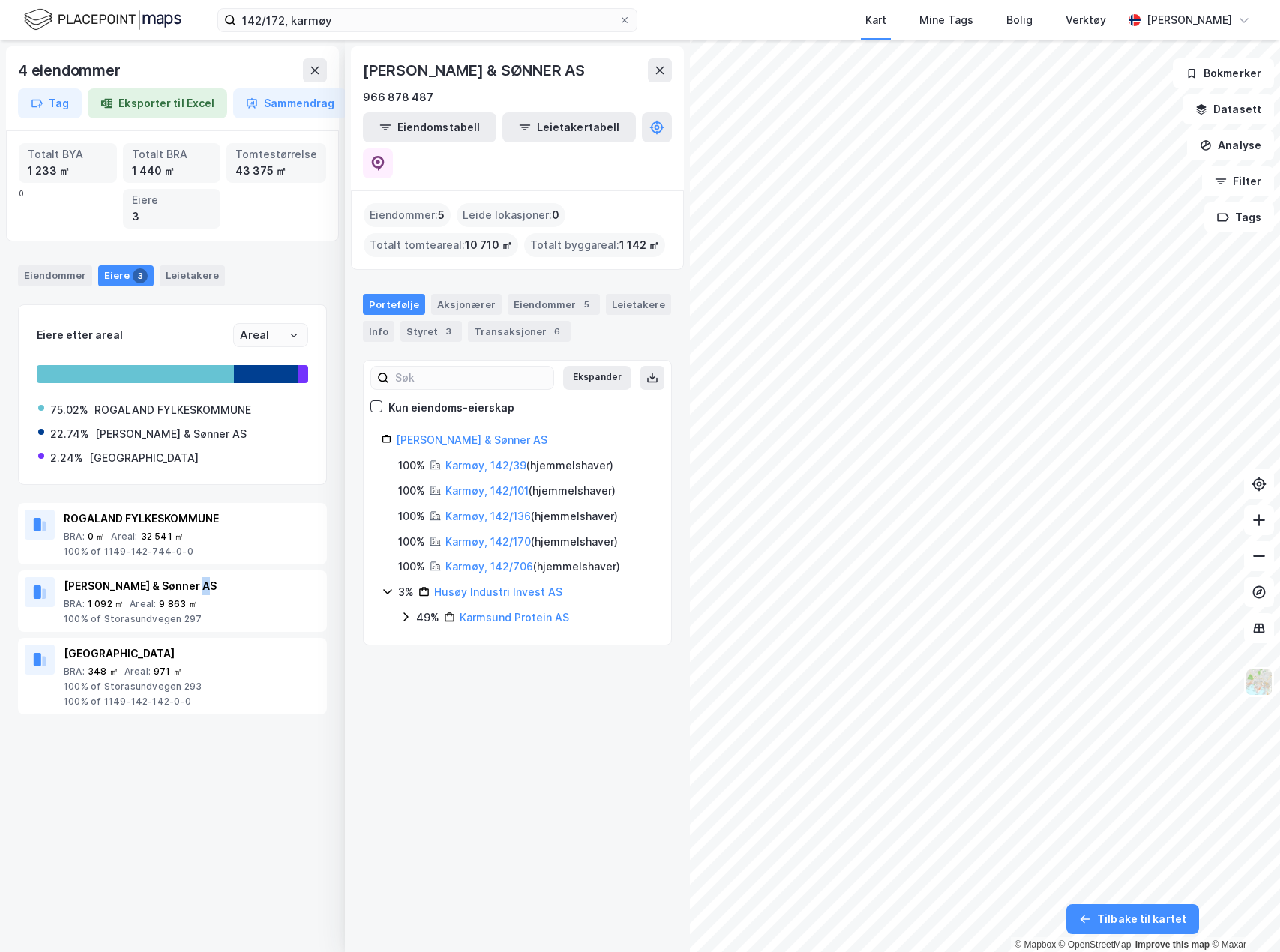
drag, startPoint x: 364, startPoint y: 67, endPoint x: 628, endPoint y: 78, distance: 264.2
click at [588, 78] on div "[PERSON_NAME] & SØNNER AS" at bounding box center [475, 70] width 225 height 24
copy div "[PERSON_NAME] & SØNNER AS"
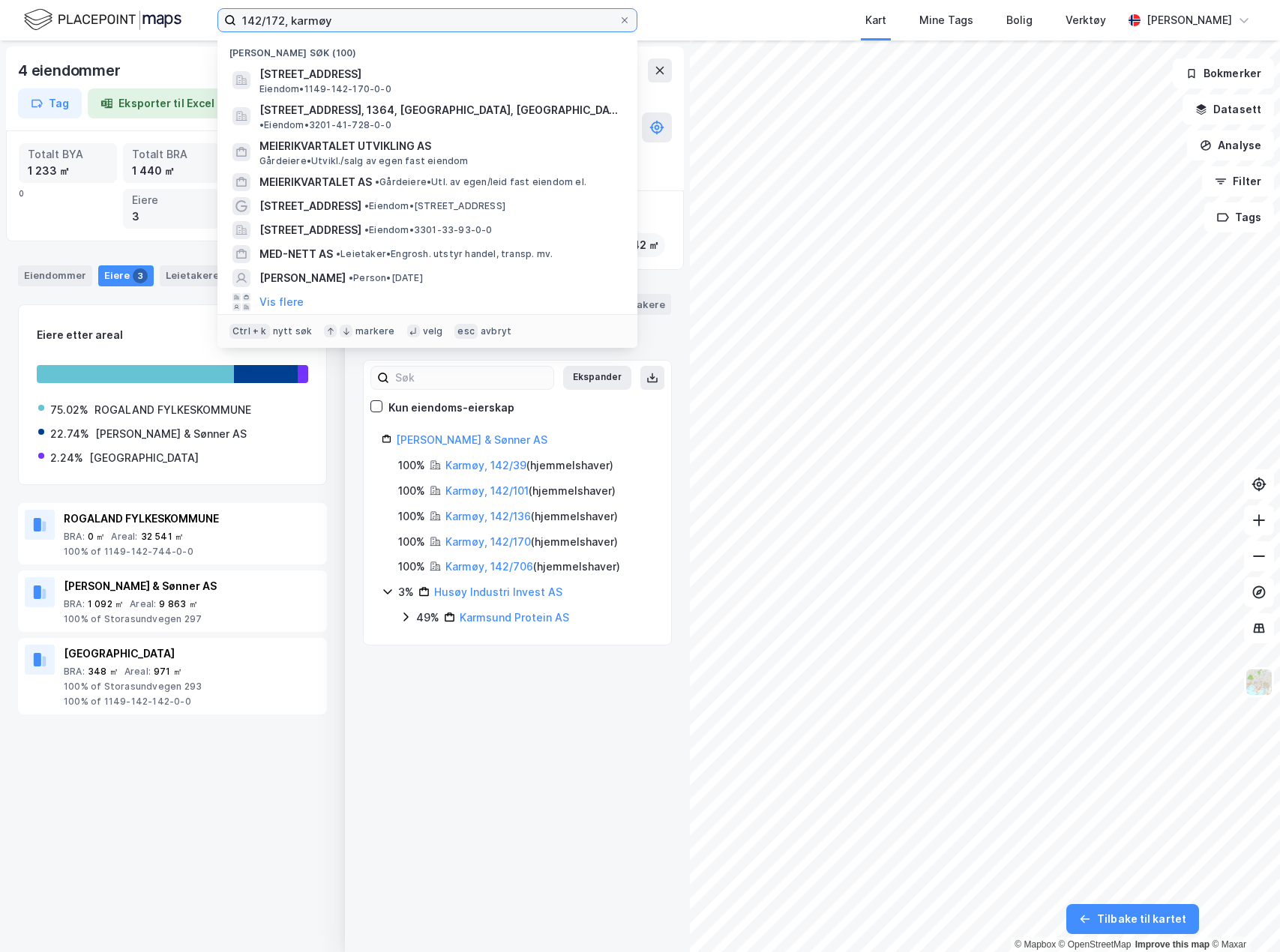
click at [392, 15] on input "142/172, karmøy" at bounding box center [427, 20] width 382 height 22
paste input "[PERSON_NAME] & SØNNER AS"
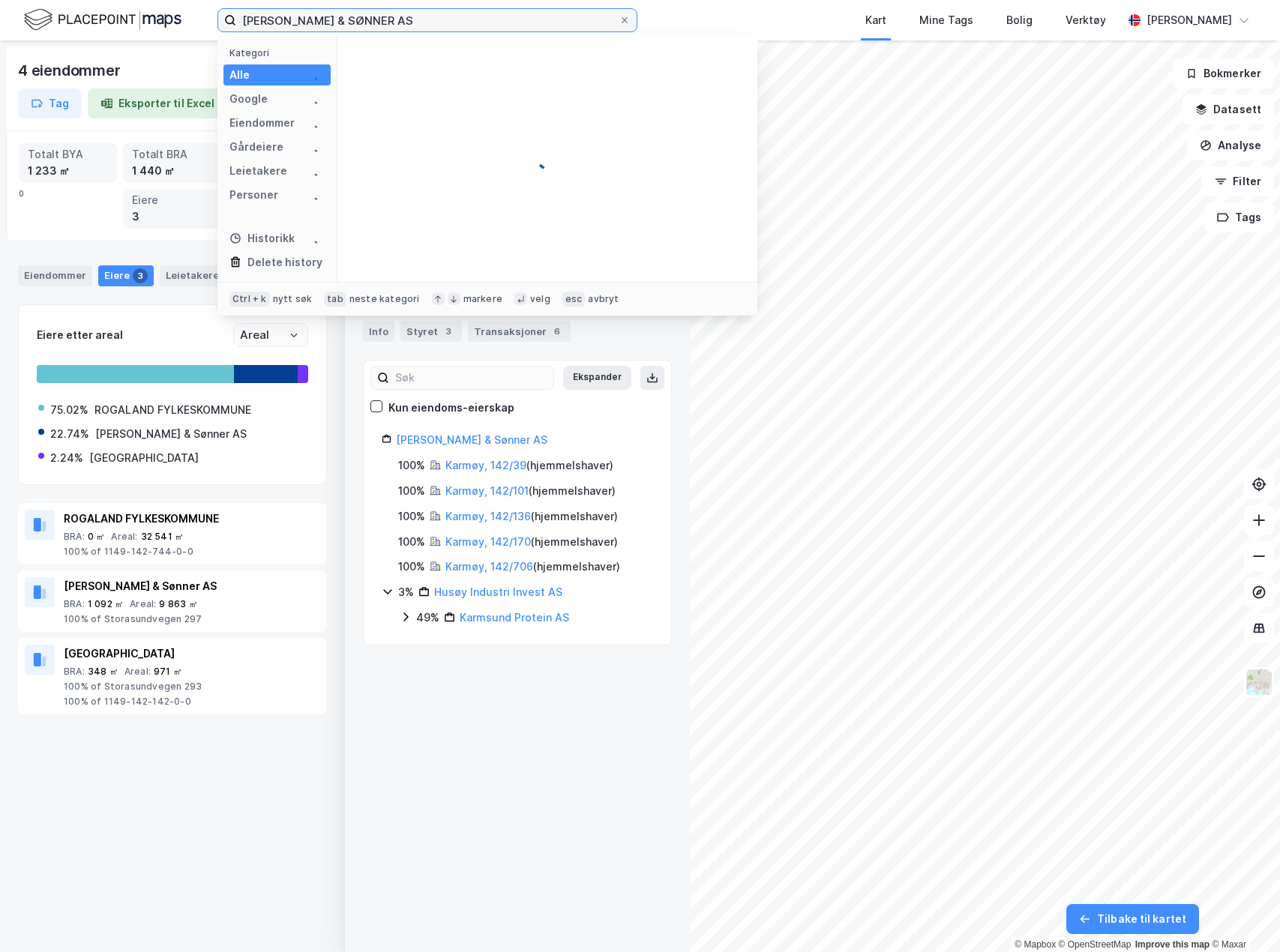
type input "[PERSON_NAME] & SØNNER AS"
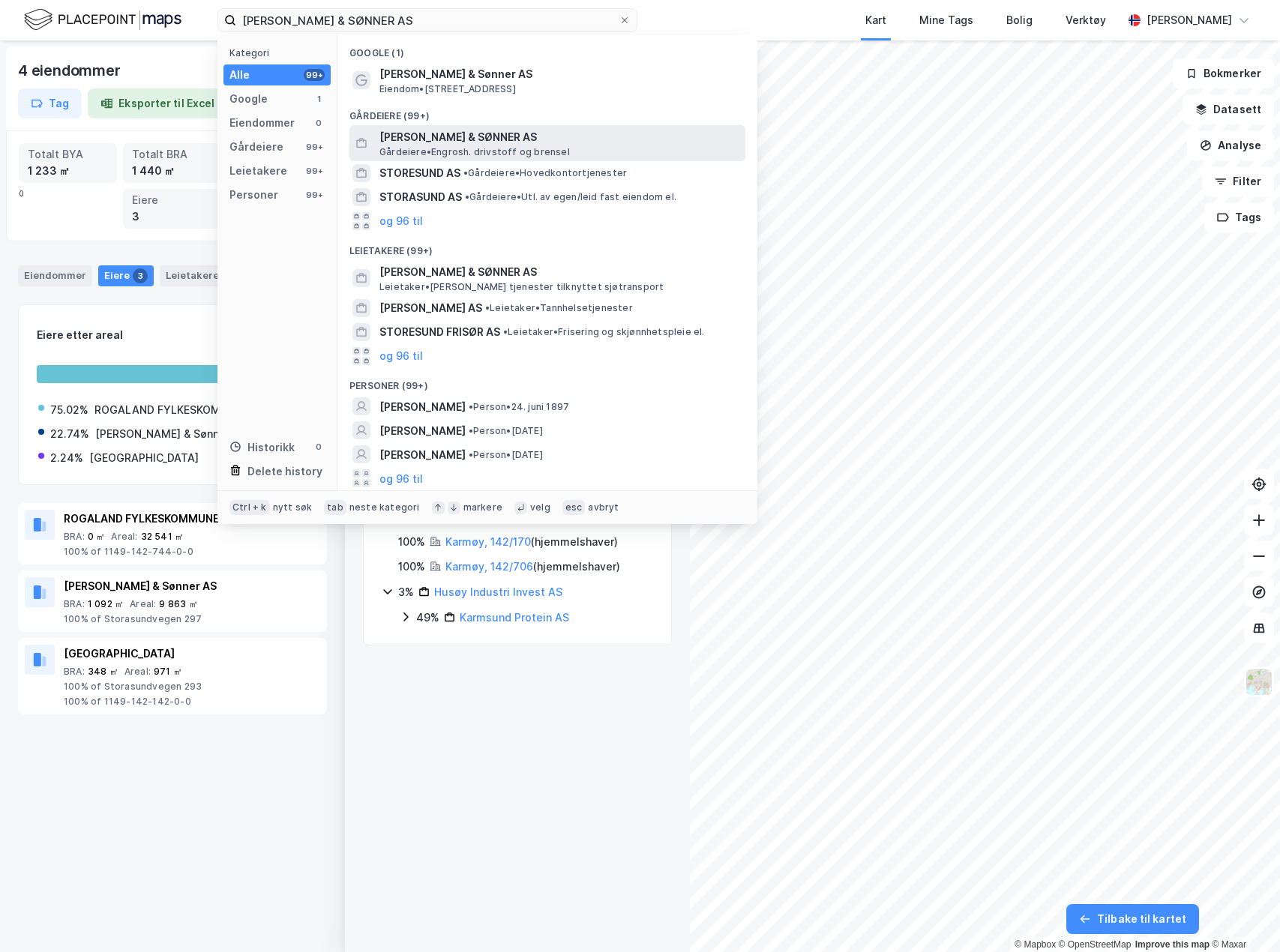
click at [424, 152] on span "Gårdeiere • Engrosh. drivstoff og brensel" at bounding box center [475, 152] width 191 height 12
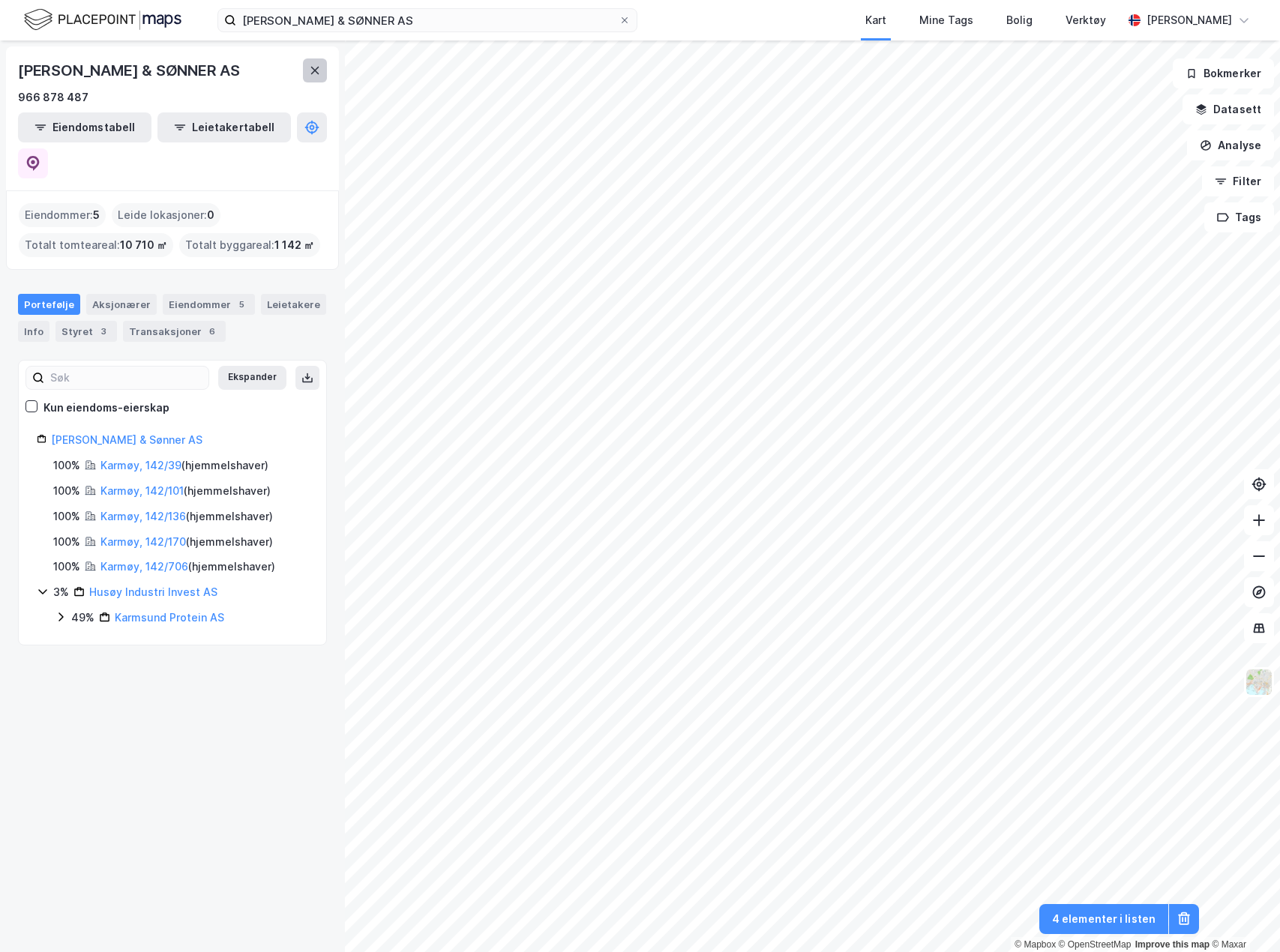
click at [309, 66] on icon at bounding box center [315, 71] width 12 height 12
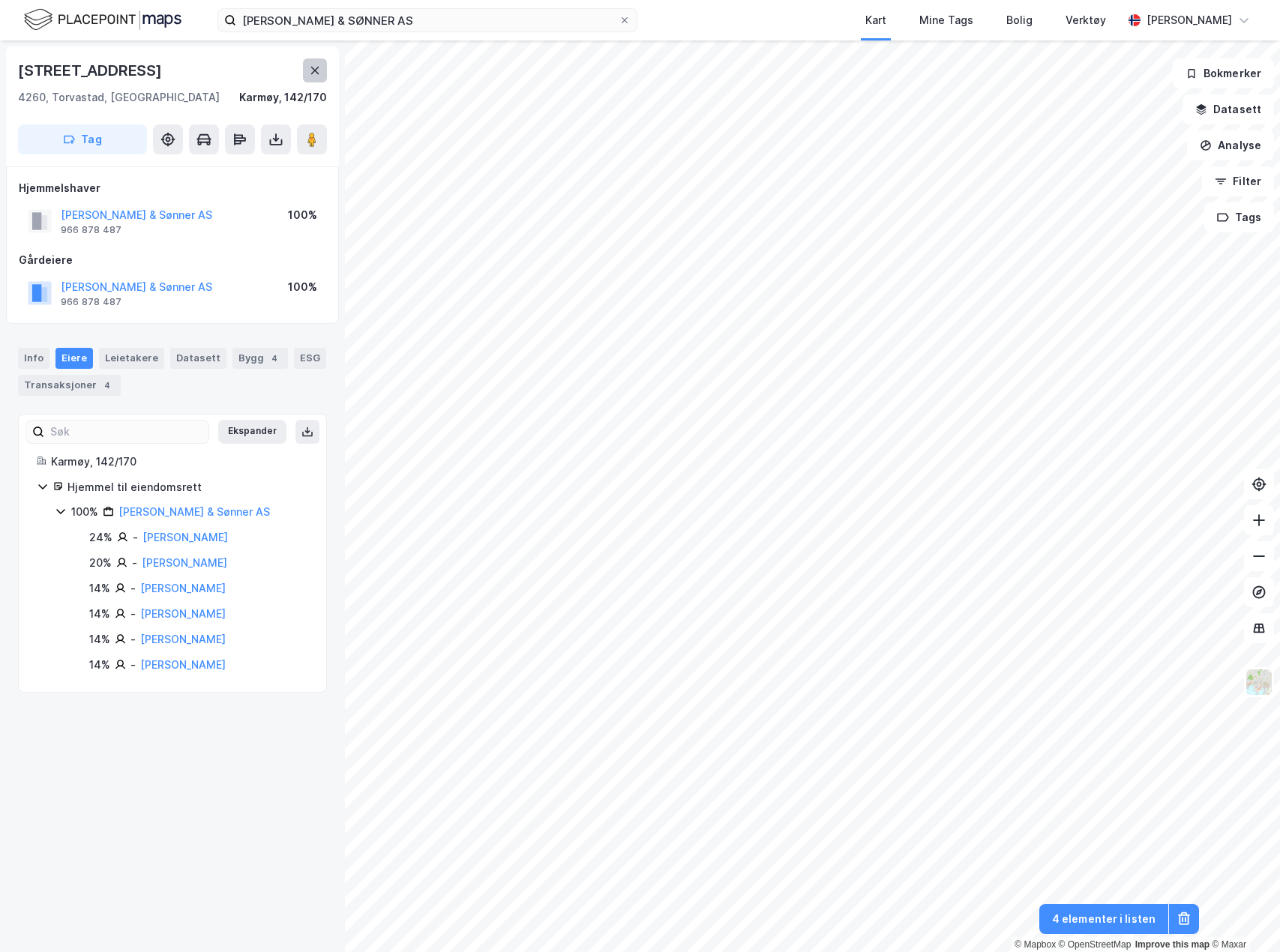
click at [313, 75] on icon at bounding box center [315, 71] width 12 height 12
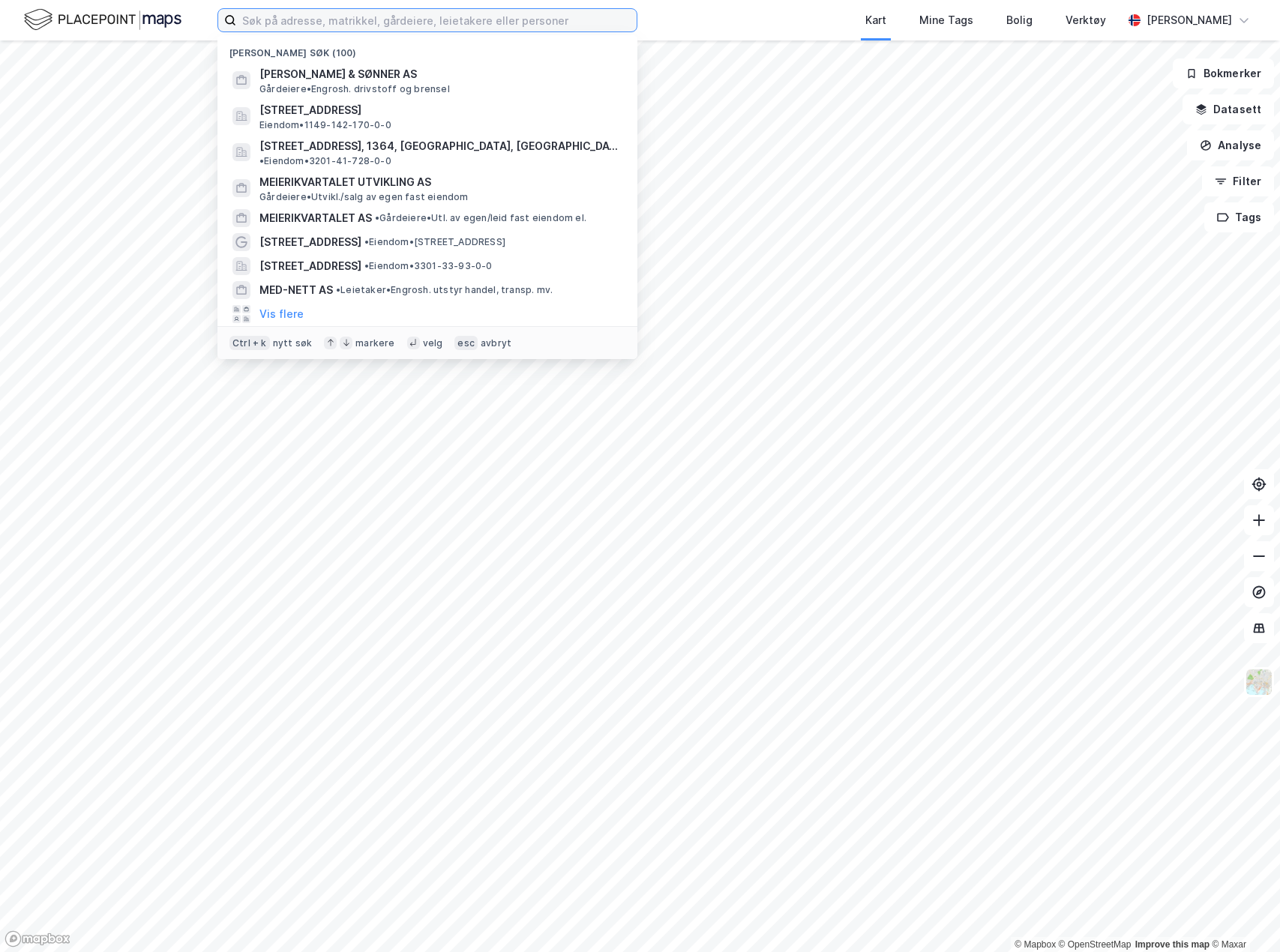
click at [299, 11] on input at bounding box center [436, 20] width 401 height 22
paste input "[PERSON_NAME] & SØNNER AS"
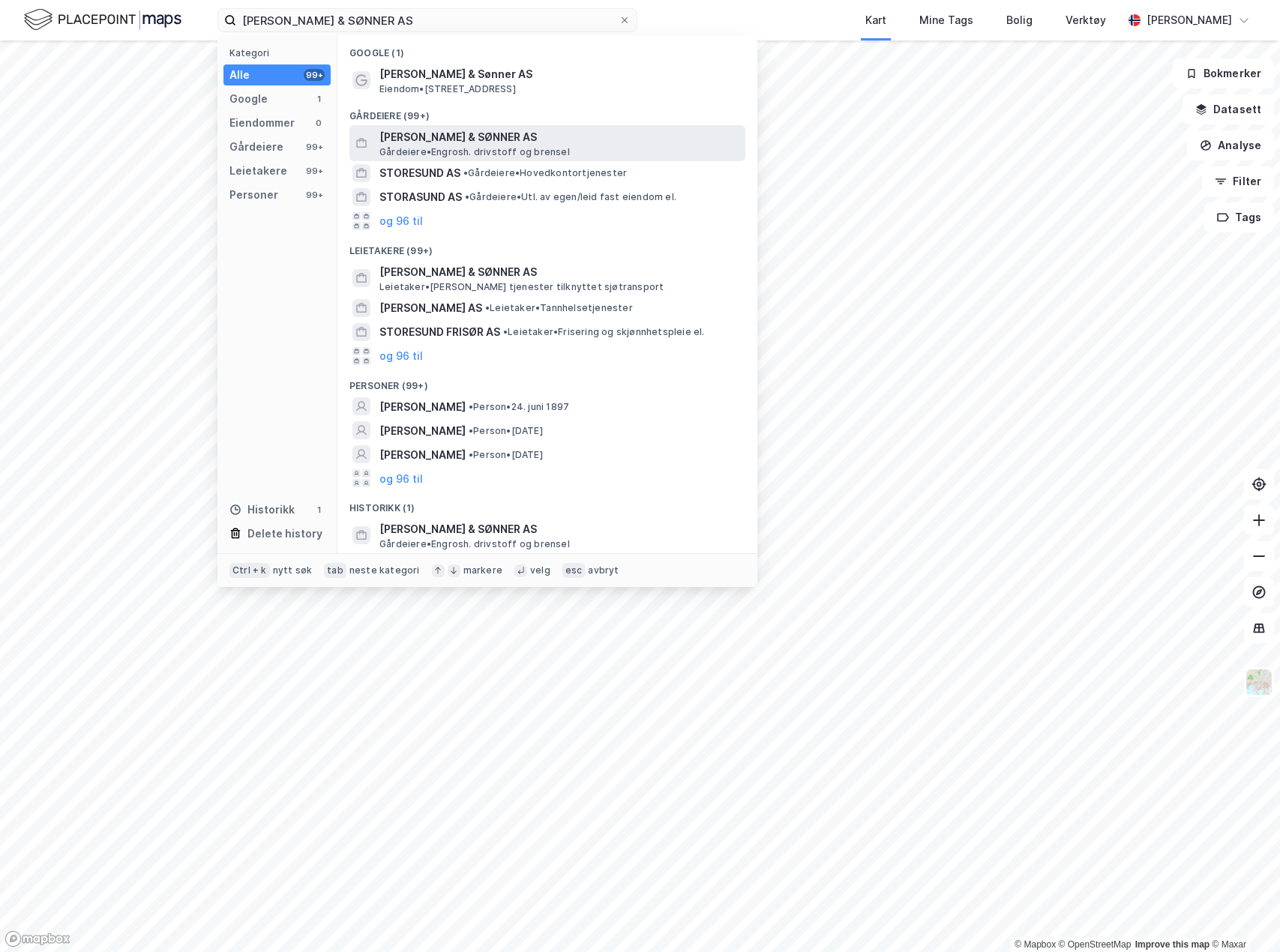
click at [438, 146] on span "Gårdeiere • Engrosh. drivstoff og brensel" at bounding box center [475, 152] width 191 height 12
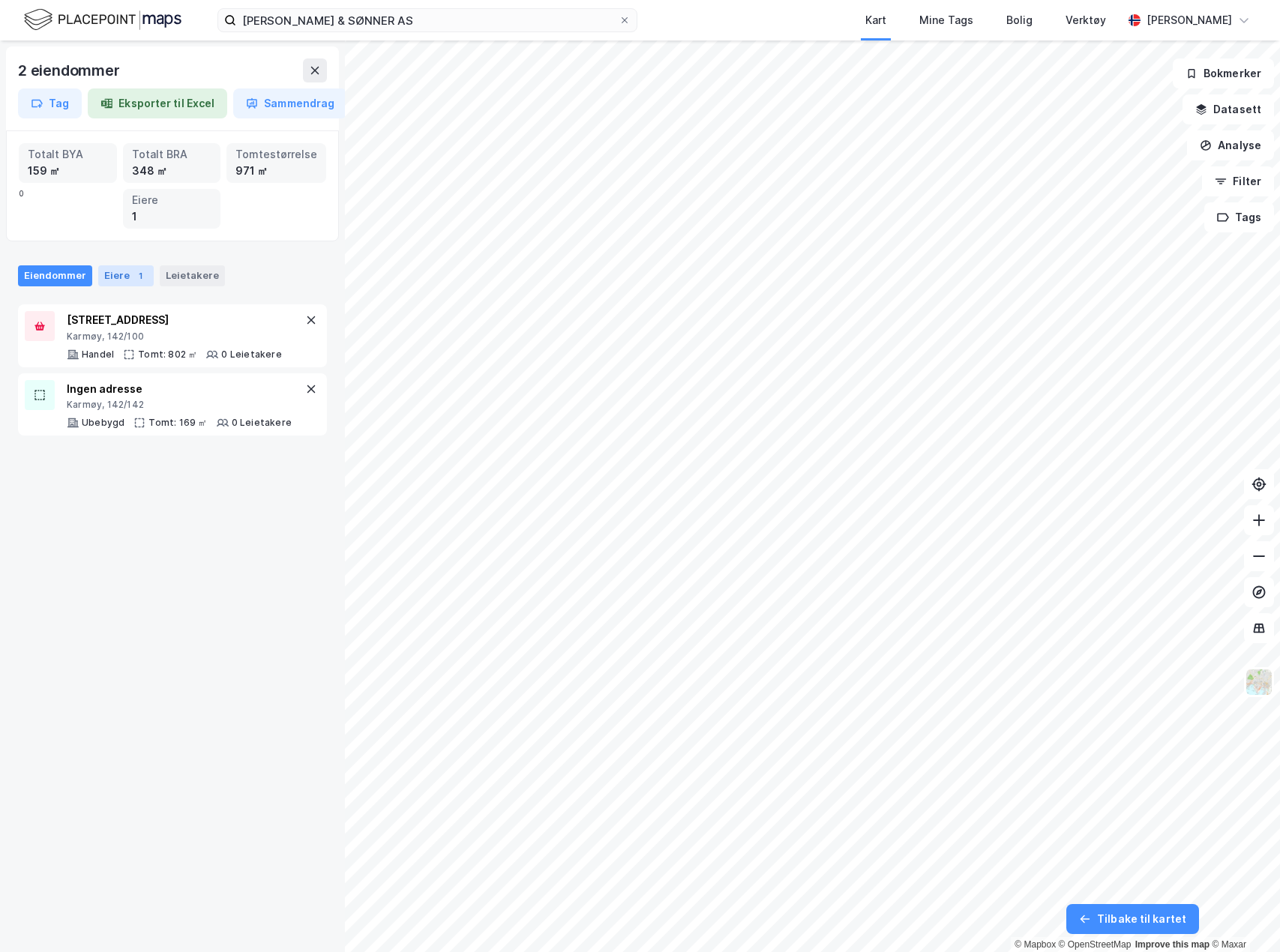
click at [138, 271] on div "1" at bounding box center [140, 275] width 15 height 15
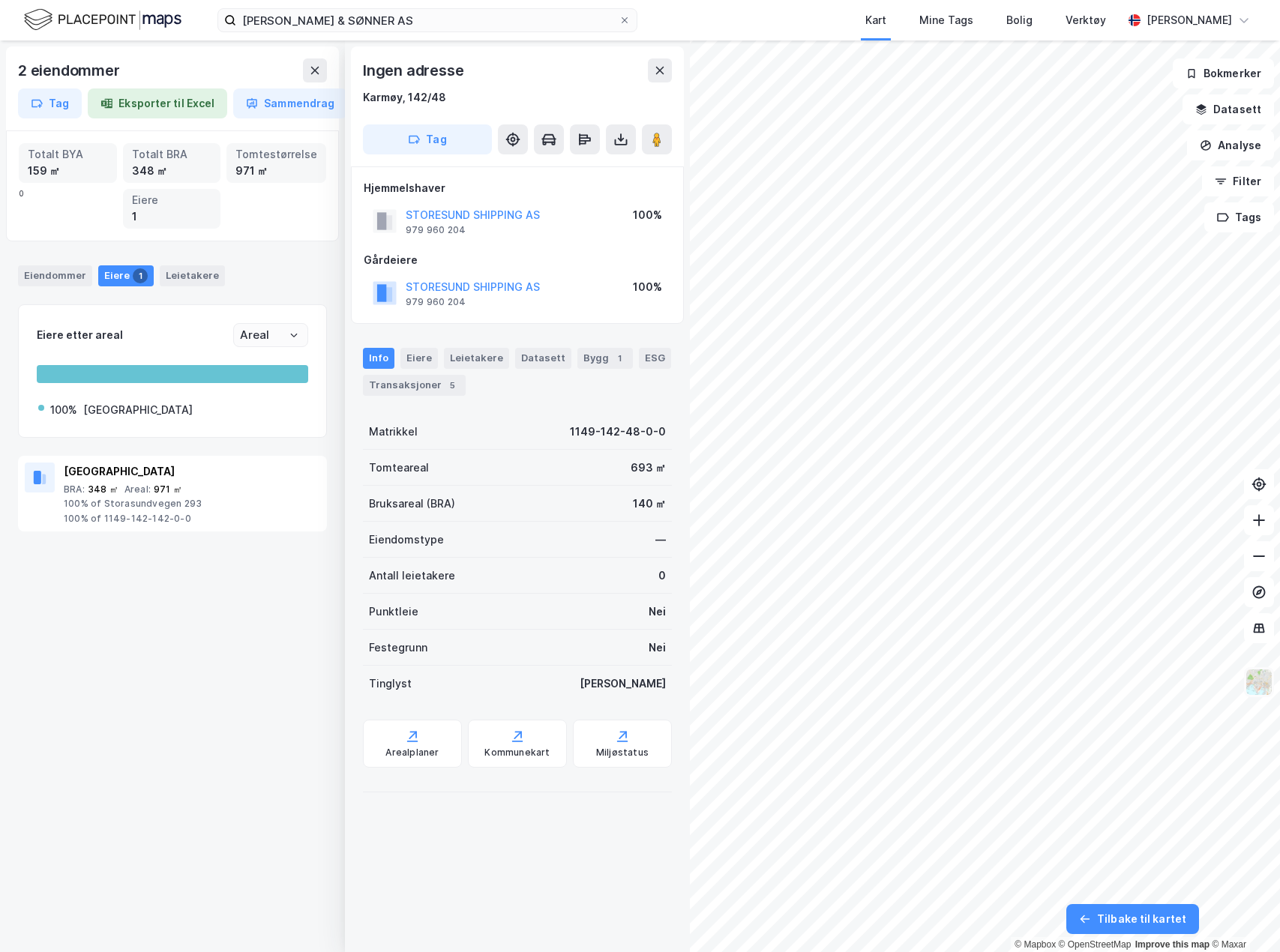
click at [1261, 678] on img at bounding box center [1258, 682] width 28 height 28
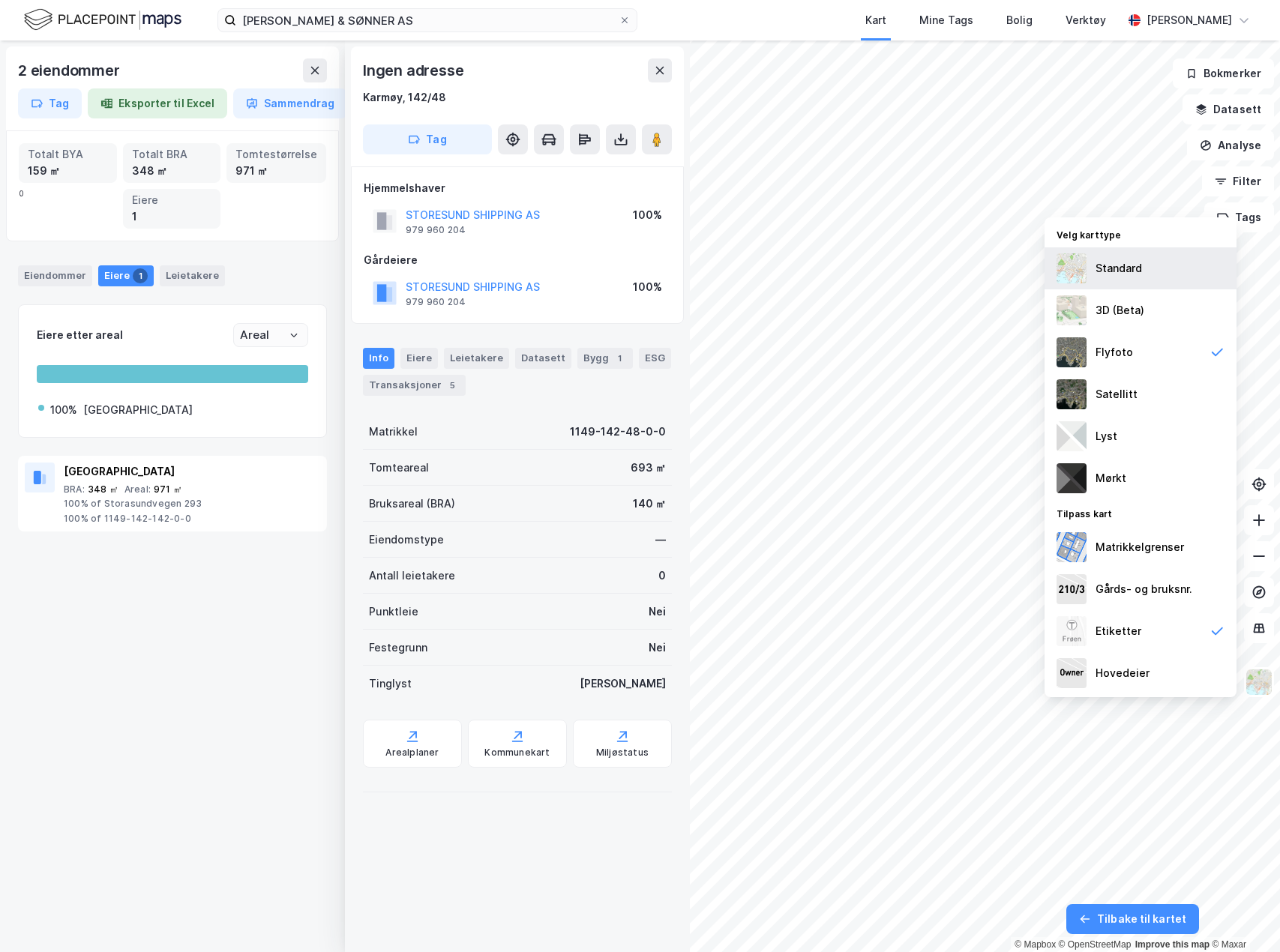
click at [1150, 286] on div "Standard" at bounding box center [1141, 268] width 192 height 42
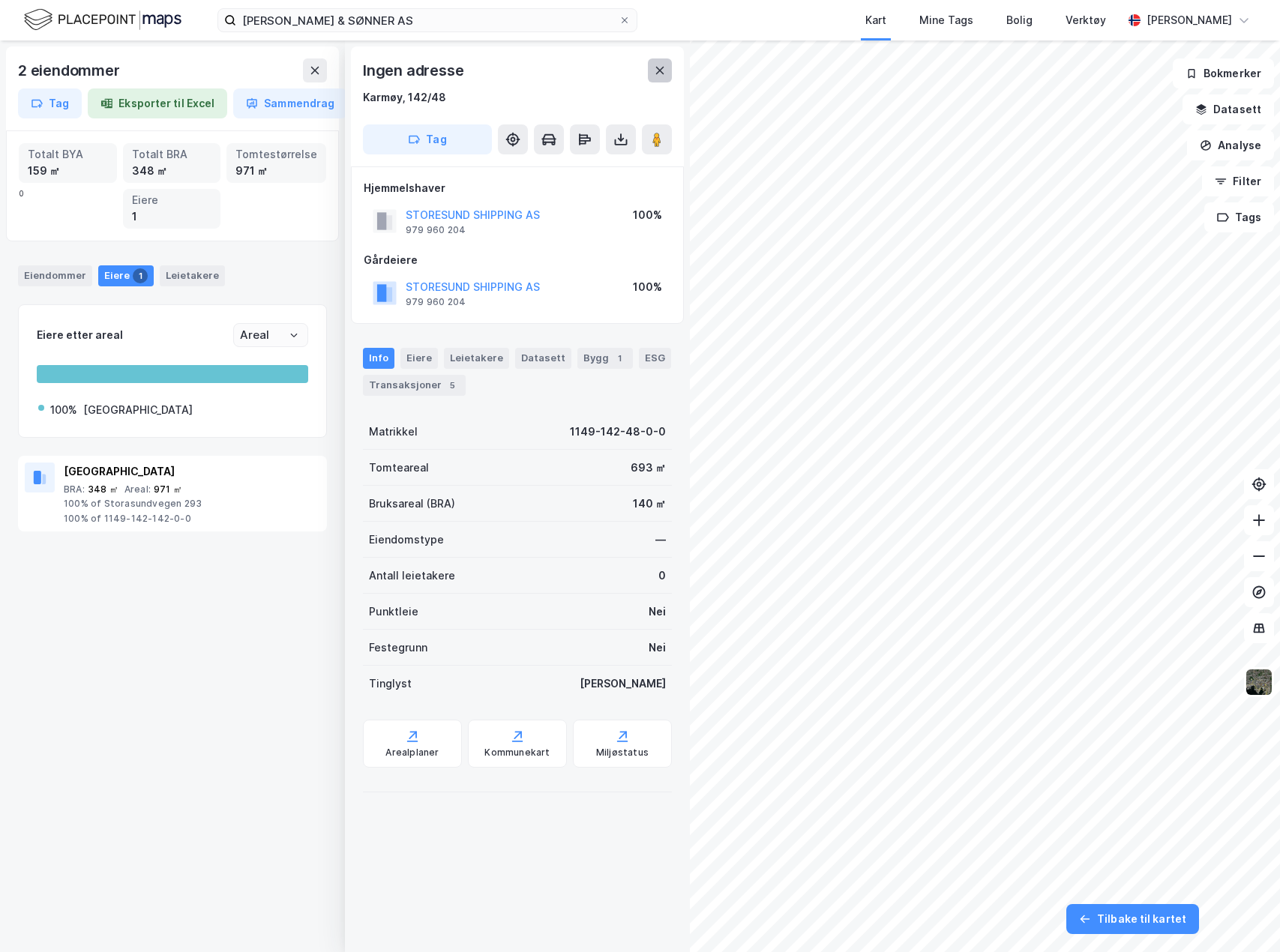
click at [664, 72] on icon at bounding box center [660, 71] width 12 height 12
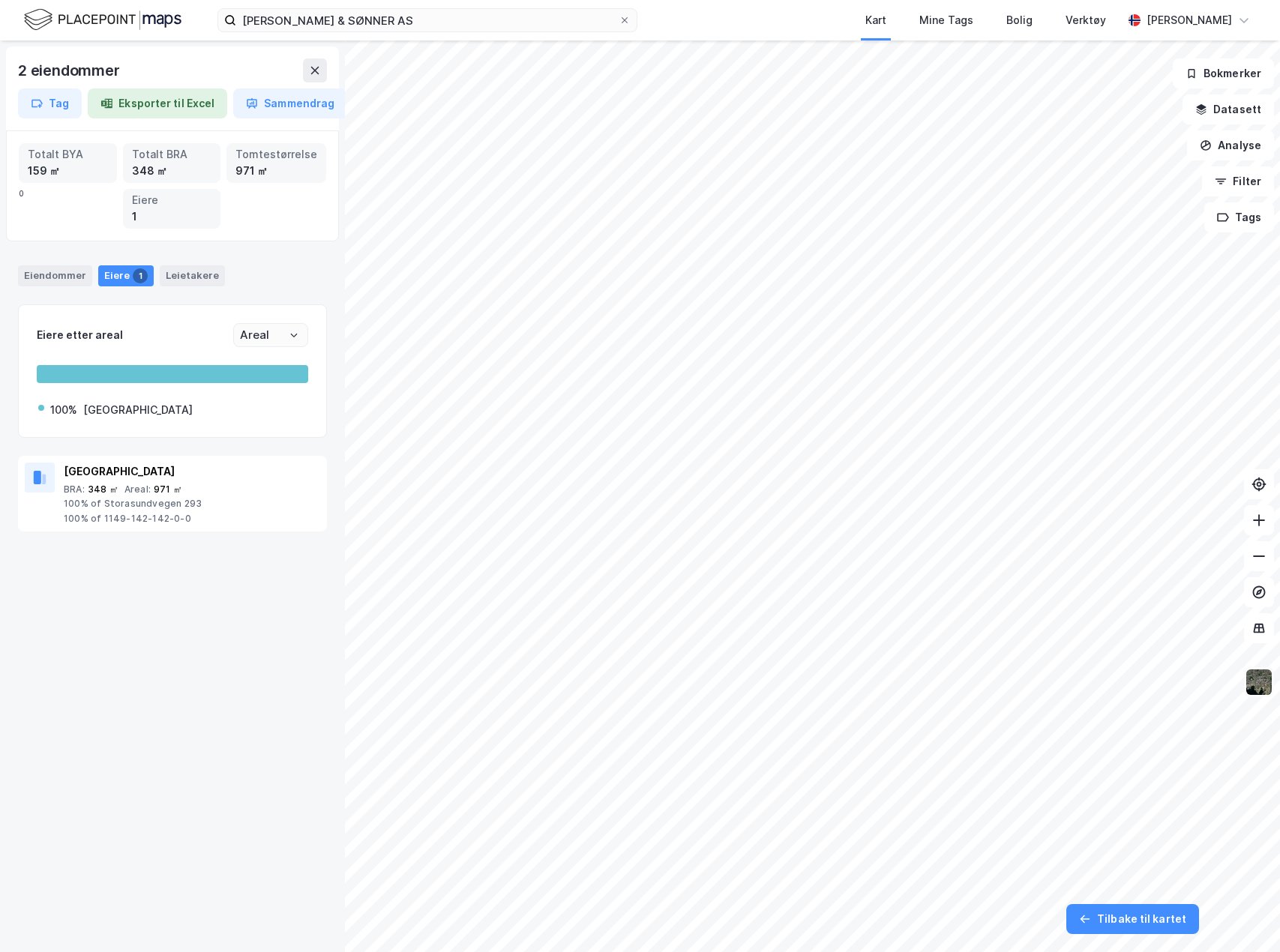
click at [1263, 694] on img at bounding box center [1258, 682] width 28 height 28
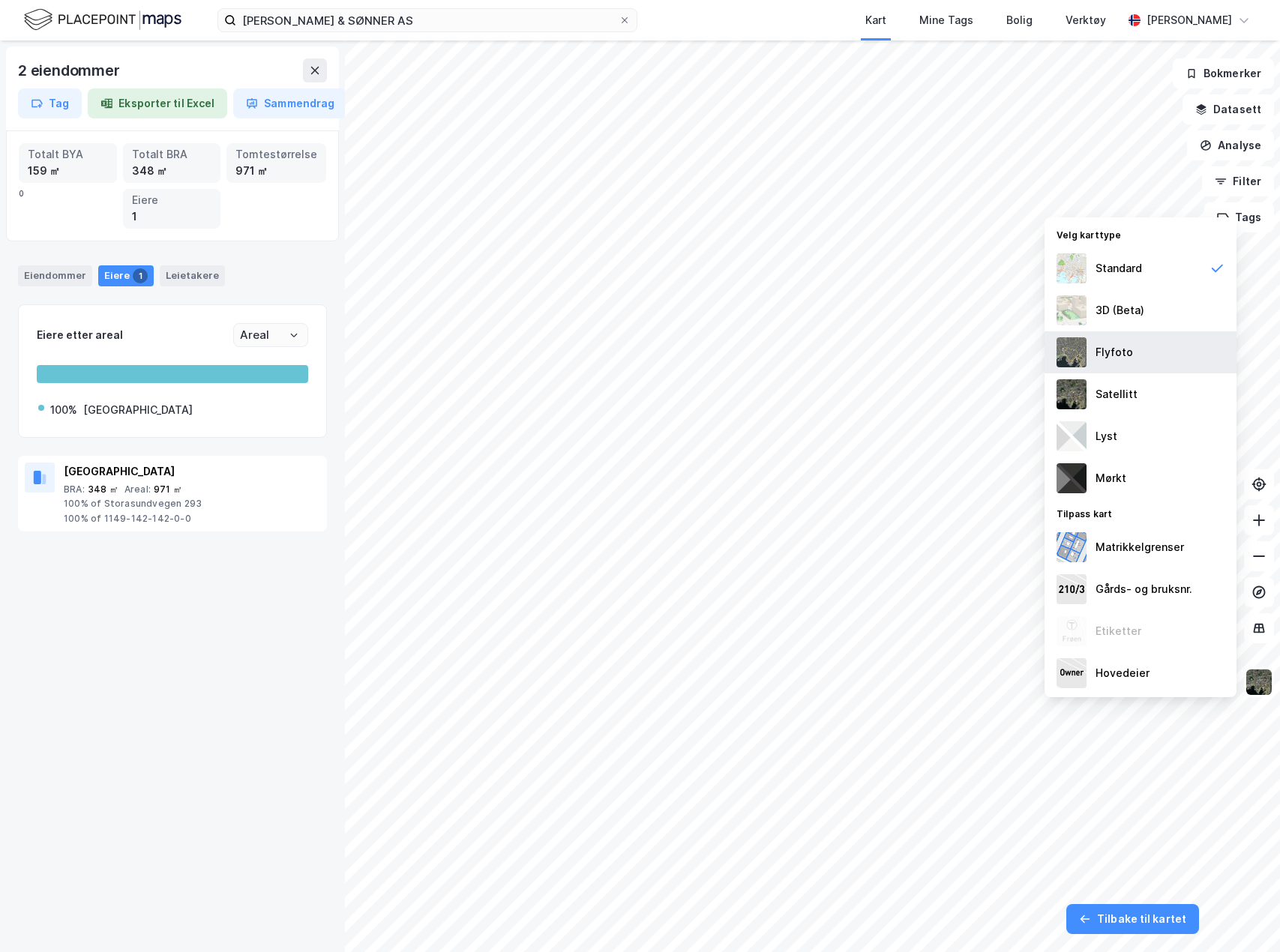
click at [1172, 355] on div "Flyfoto" at bounding box center [1141, 352] width 192 height 42
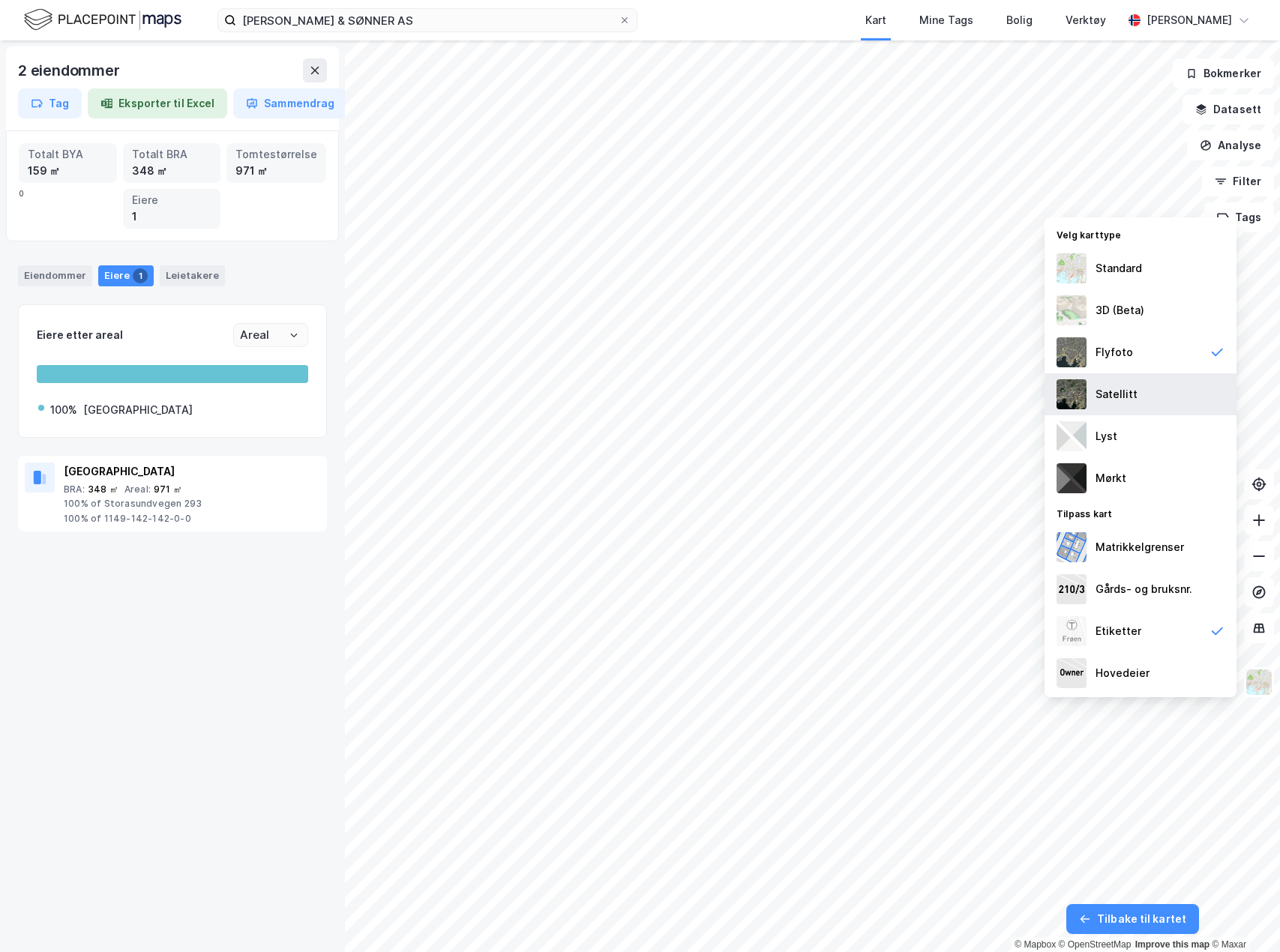
click at [1144, 399] on div "Satellitt" at bounding box center [1141, 394] width 192 height 42
click at [1142, 368] on div "Flyfoto" at bounding box center [1141, 352] width 192 height 42
click at [304, 65] on div "2 eiendommer" at bounding box center [172, 70] width 309 height 24
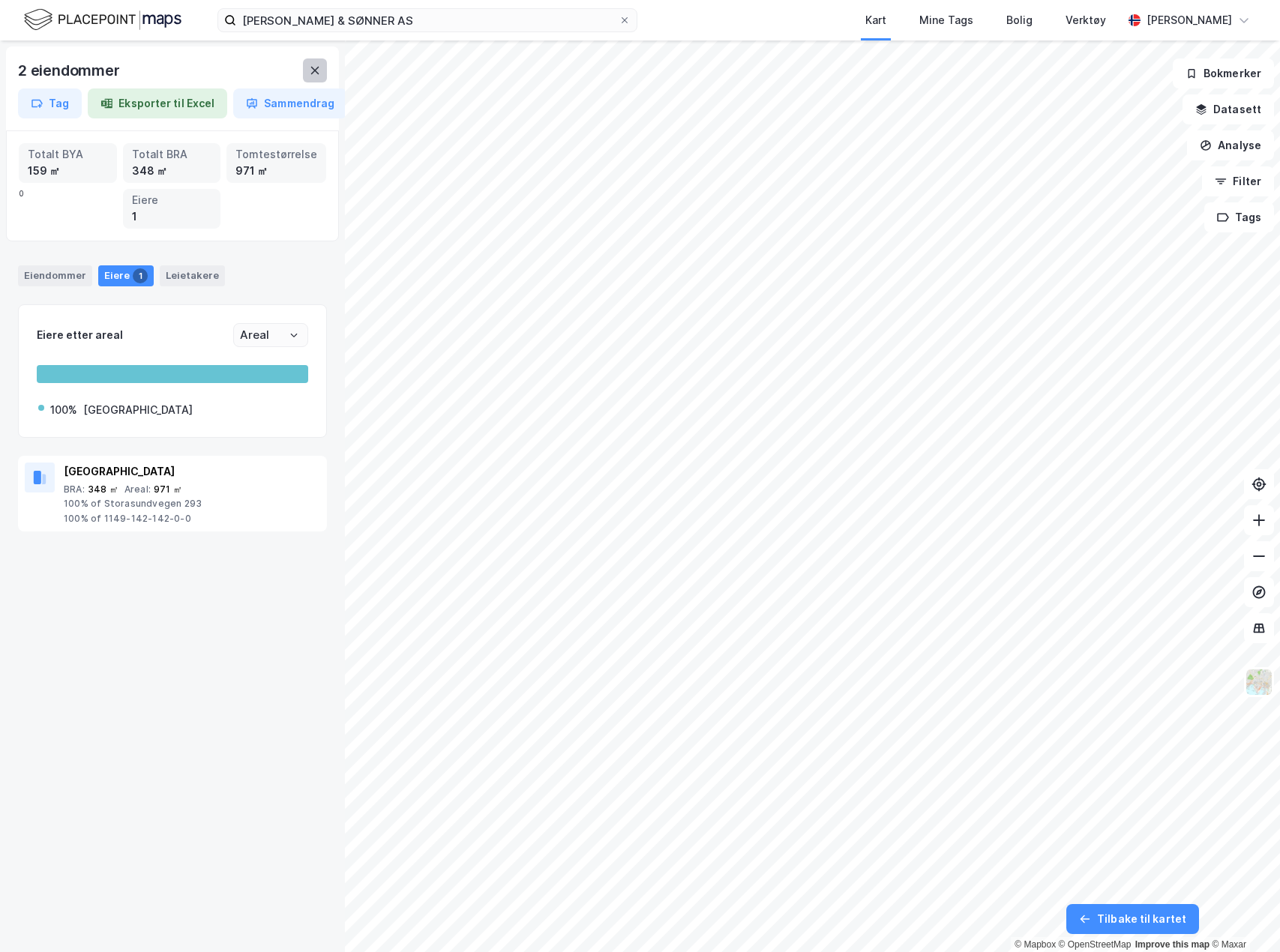
click at [312, 67] on icon at bounding box center [315, 71] width 12 height 12
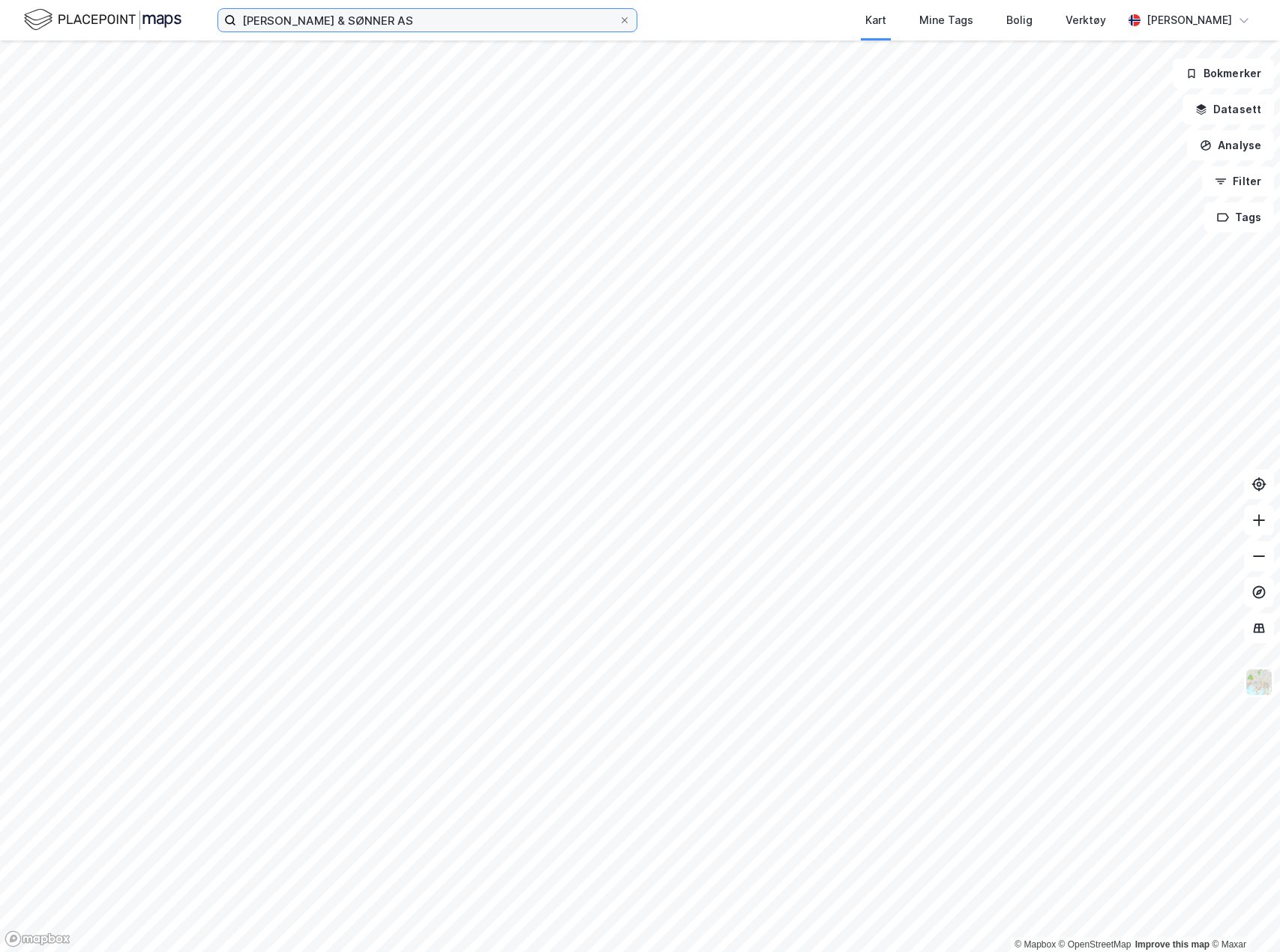
click at [498, 30] on input "[PERSON_NAME] & SØNNER AS" at bounding box center [427, 20] width 382 height 22
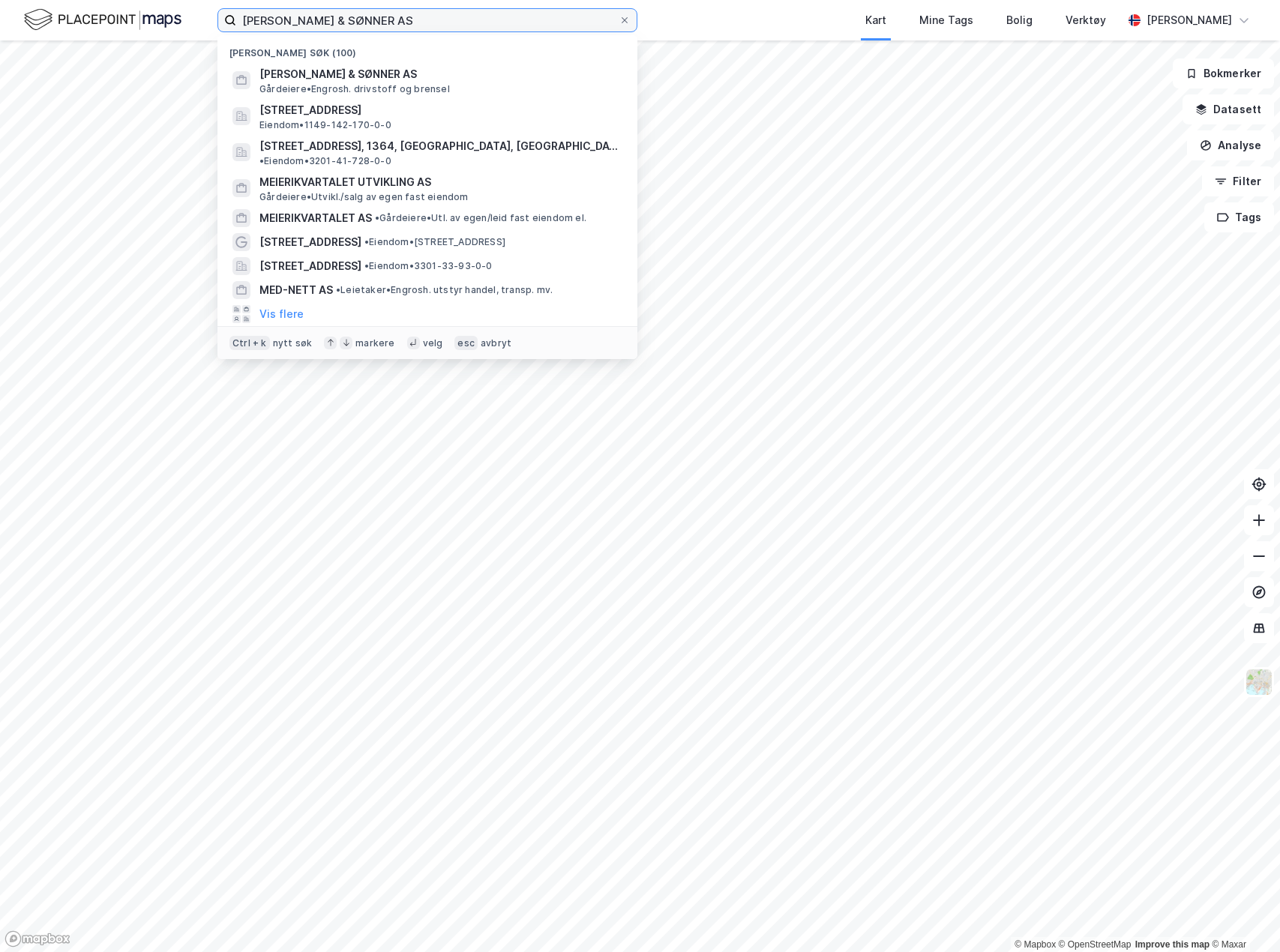
click at [498, 30] on input "[PERSON_NAME] & SØNNER AS" at bounding box center [427, 20] width 382 height 22
drag, startPoint x: 498, startPoint y: 30, endPoint x: 512, endPoint y: 31, distance: 14.0
click at [498, 29] on input "[PERSON_NAME] & SØNNER AS" at bounding box center [427, 20] width 382 height 22
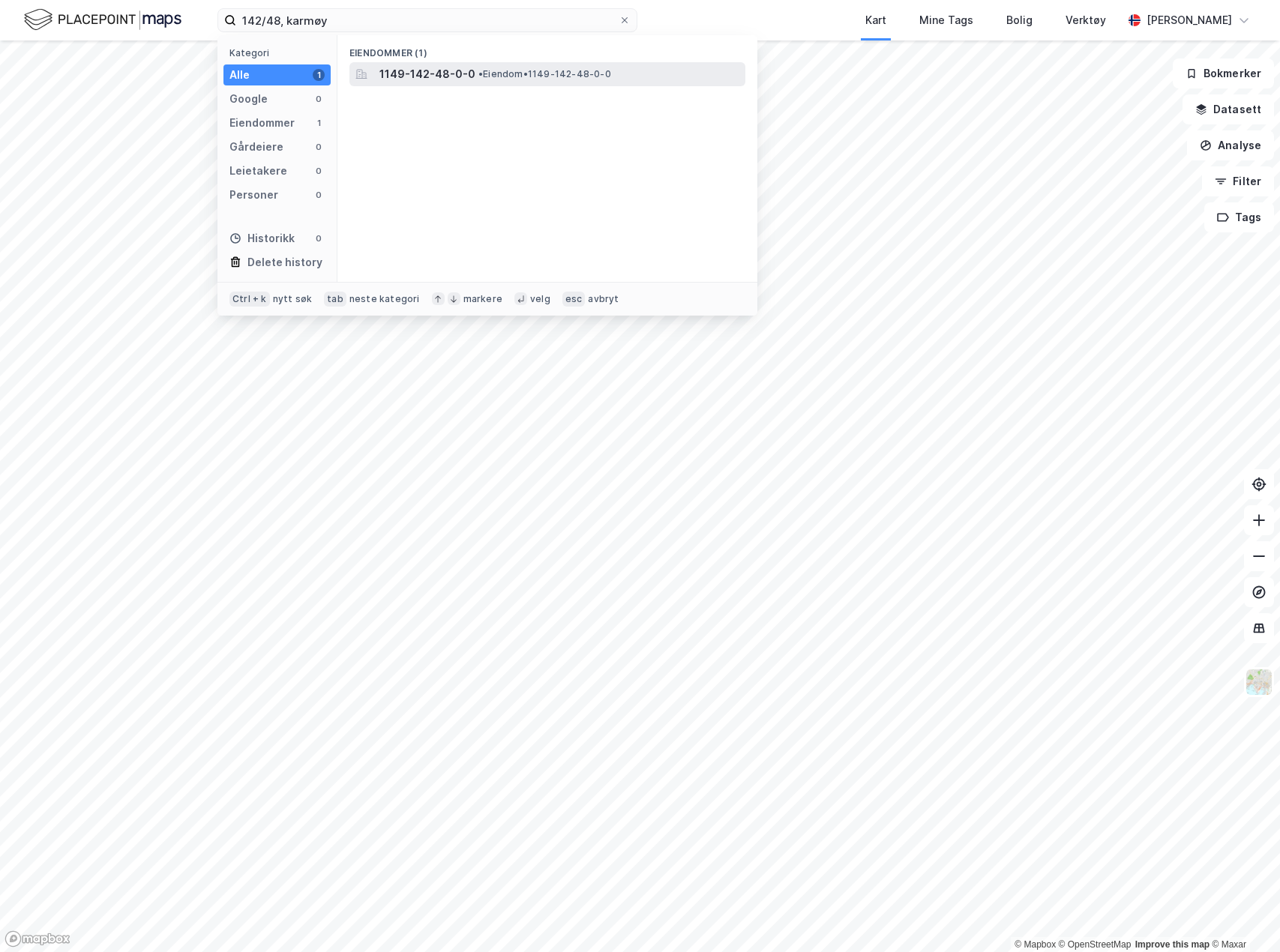
click at [469, 74] on div "1149-142-48-0-0 • Eiendom • 1149-142-48-0-0" at bounding box center [561, 74] width 363 height 18
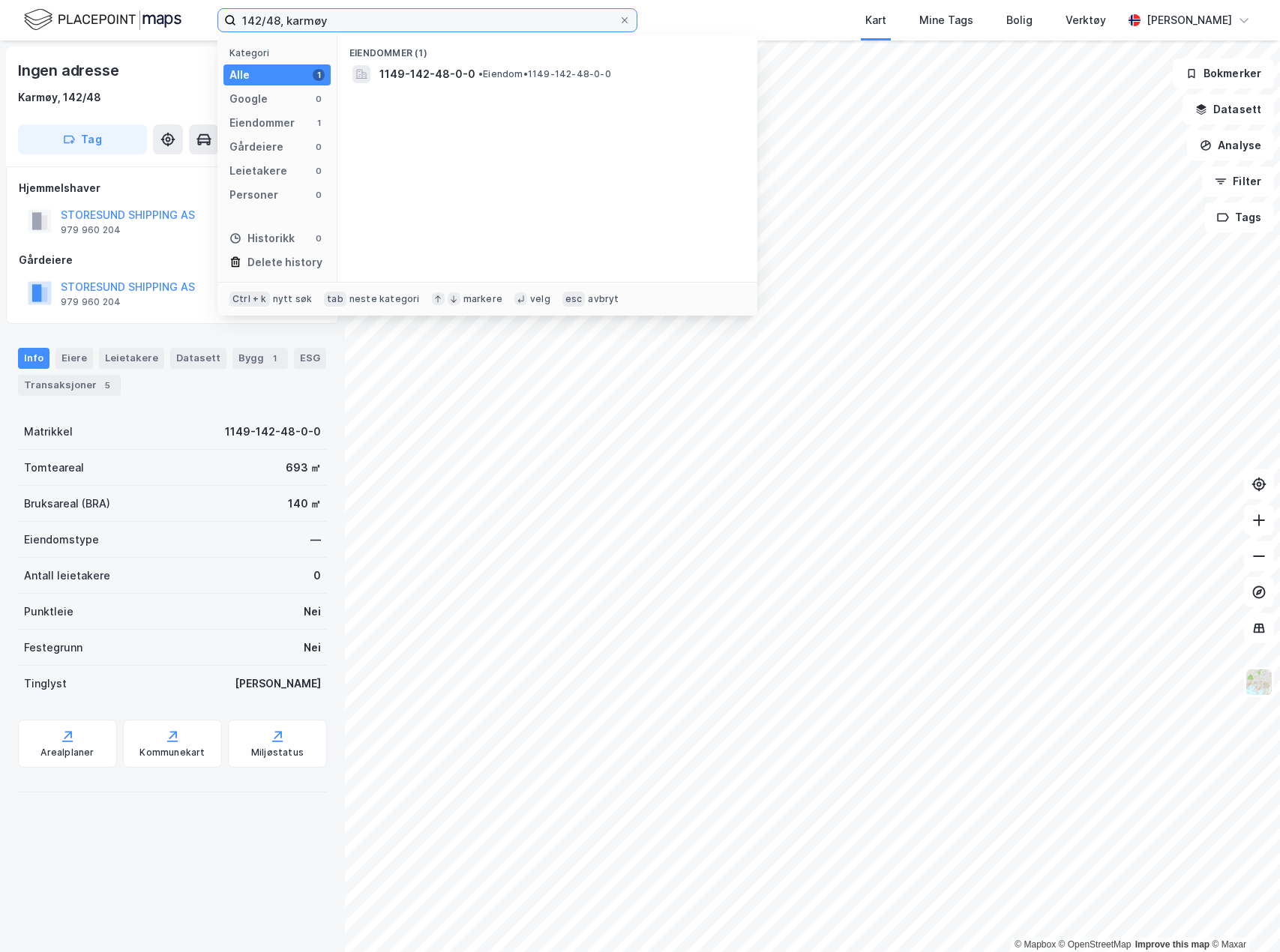
click at [274, 20] on input "142/48, karmøy" at bounding box center [427, 20] width 382 height 22
click at [456, 78] on span "1149-142-122-0-0" at bounding box center [429, 74] width 100 height 18
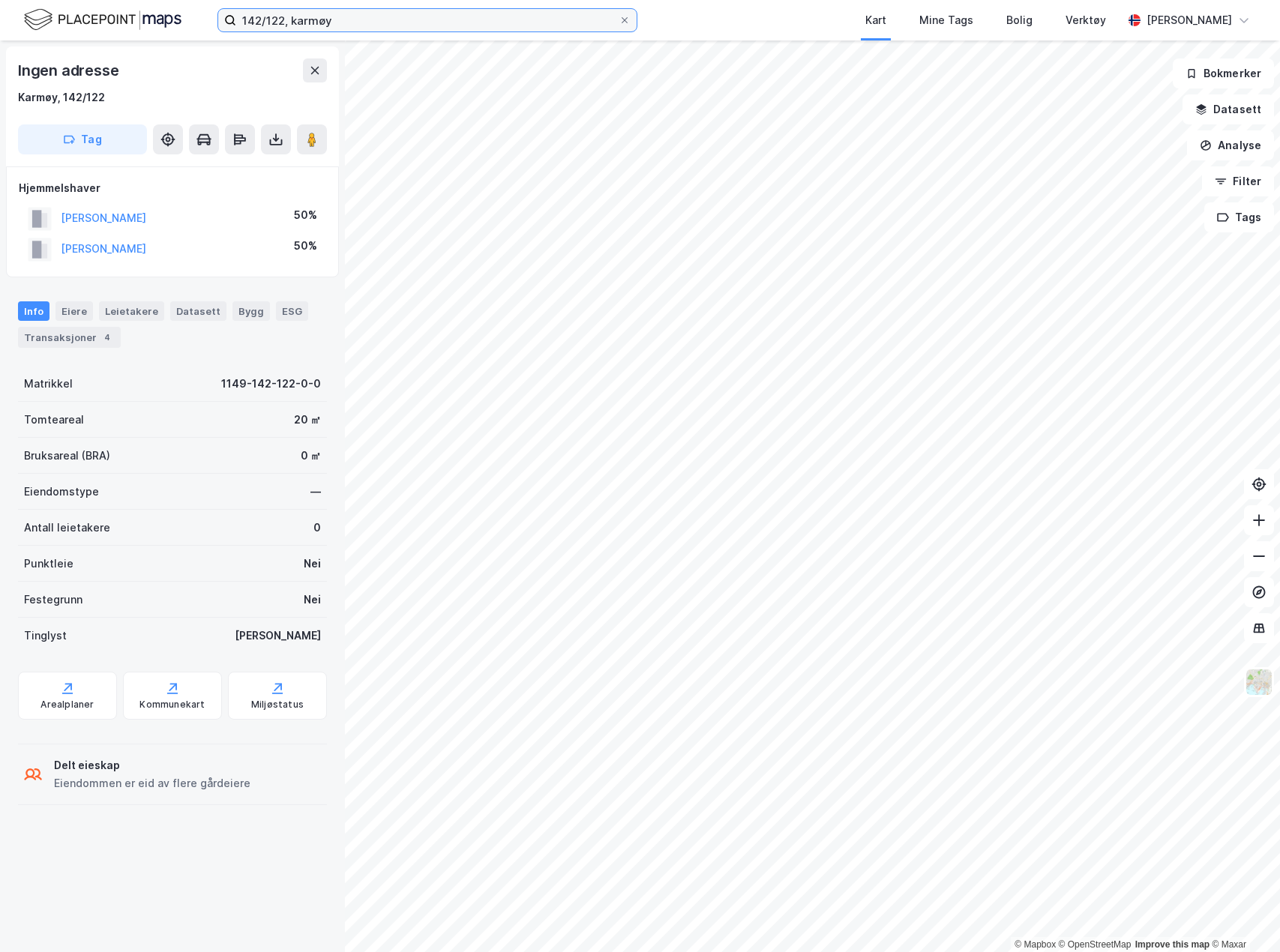
click at [278, 21] on input "142/122, karmøy" at bounding box center [427, 20] width 382 height 22
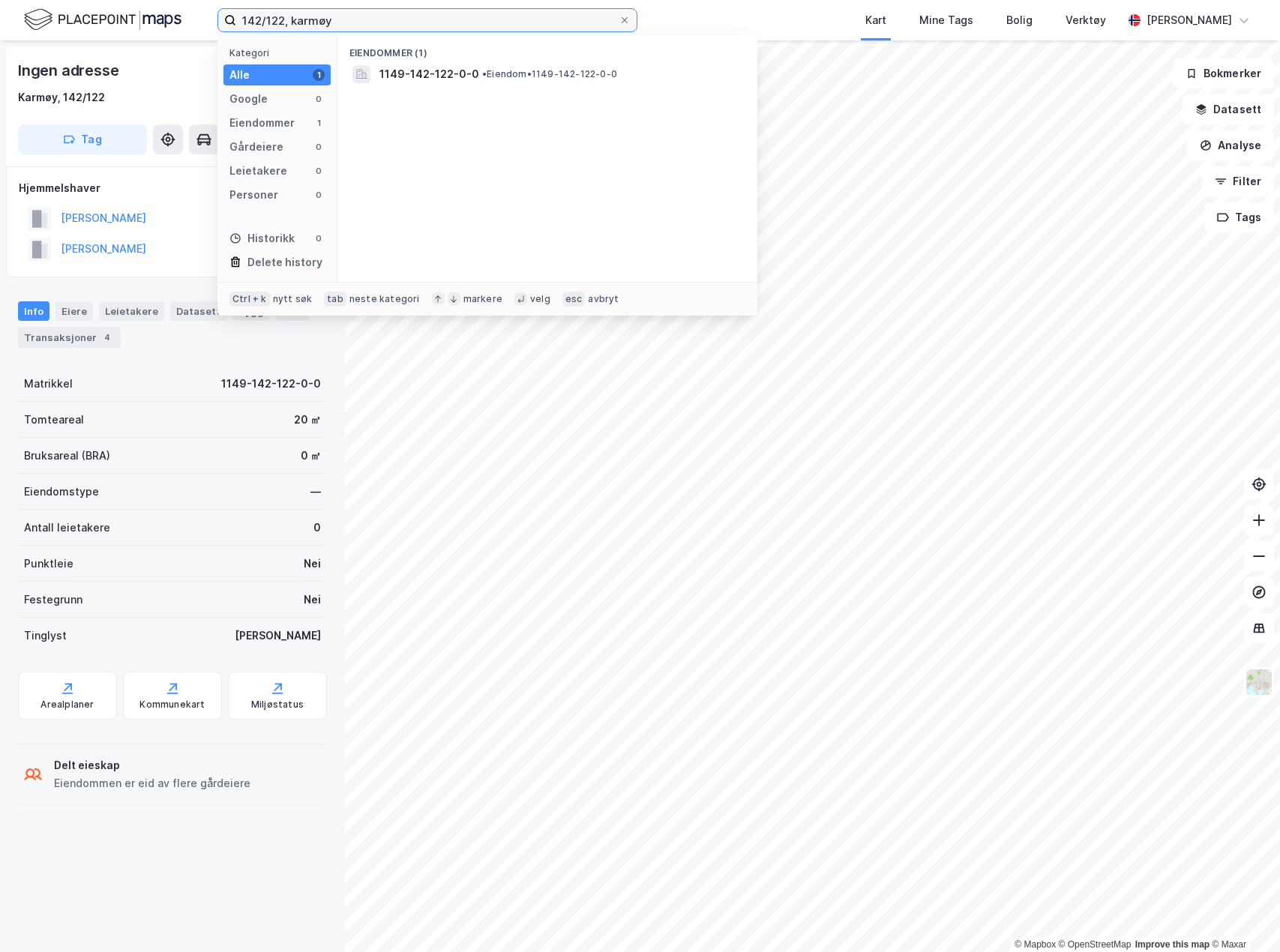
click at [278, 21] on input "142/122, karmøy" at bounding box center [427, 20] width 382 height 22
drag, startPoint x: 418, startPoint y: 98, endPoint x: 429, endPoint y: 90, distance: 13.6
click at [422, 95] on div "Eiendommer (1) 1149-142-123-0-0 • Eiendom • 1149-142-123-0-0" at bounding box center [548, 158] width 420 height 247
click at [433, 78] on span "1149-142-123-0-0" at bounding box center [429, 74] width 101 height 18
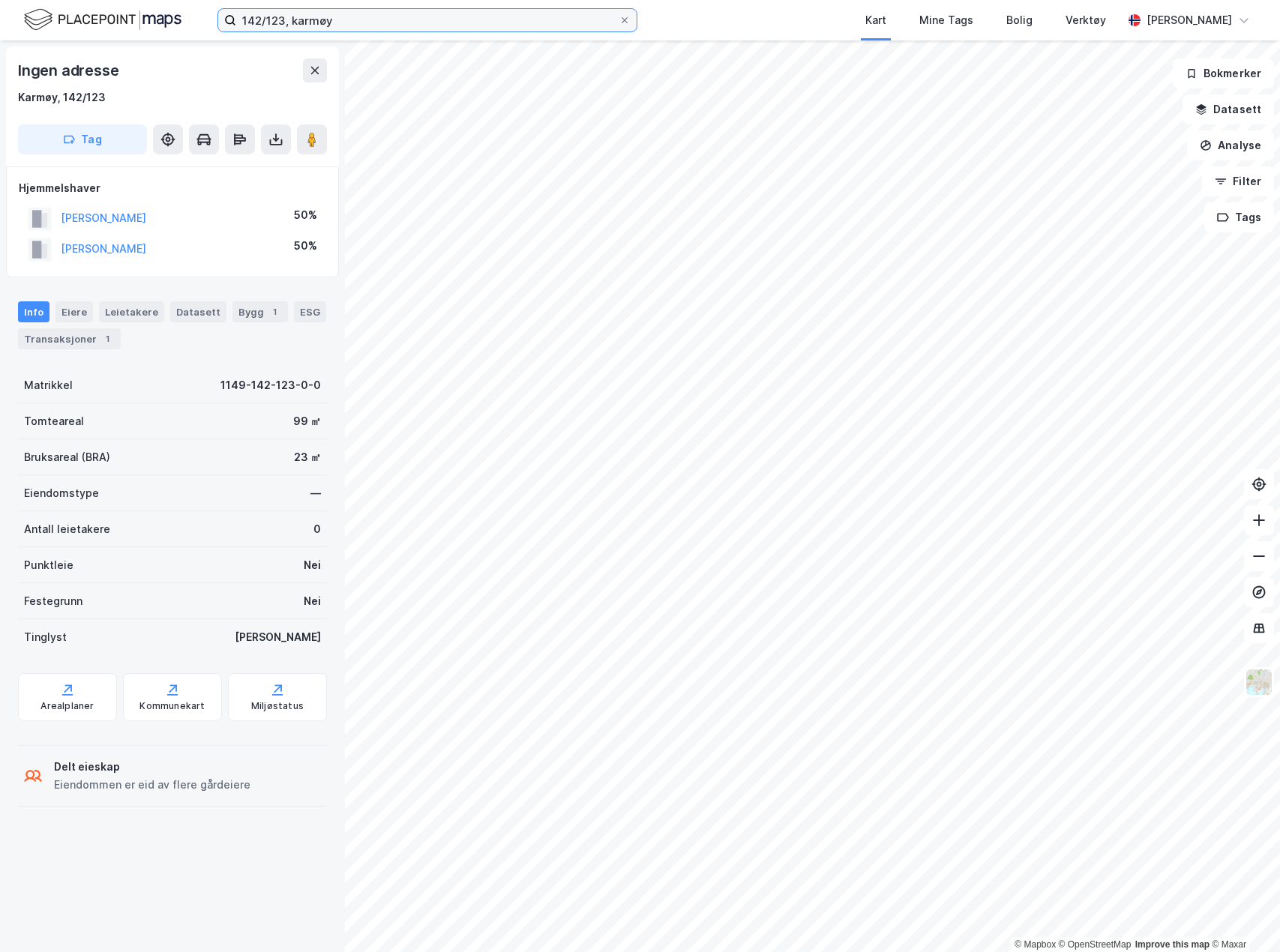
click at [275, 18] on input "142/123, karmøy" at bounding box center [427, 20] width 382 height 22
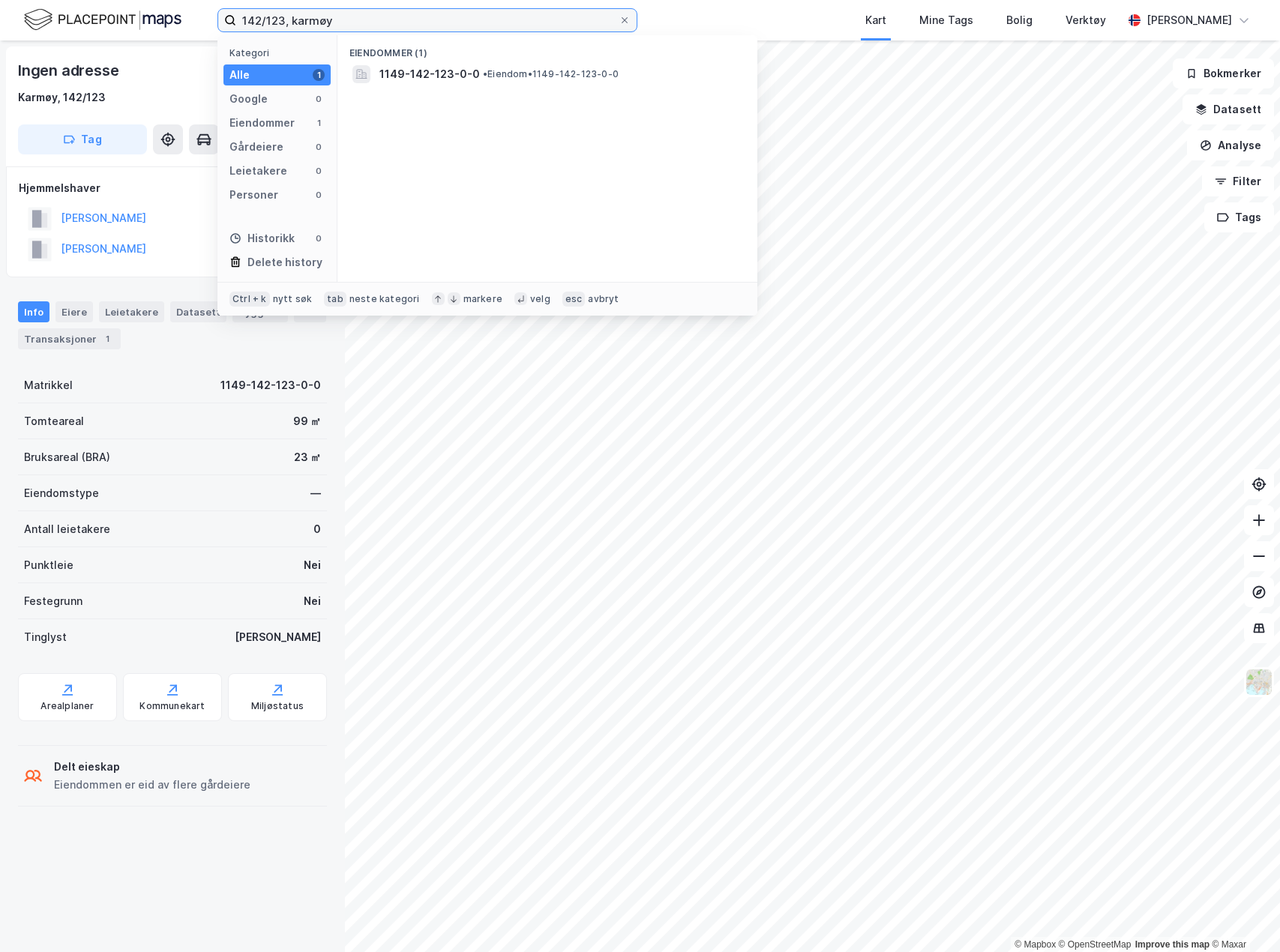
click at [275, 18] on input "142/123, karmøy" at bounding box center [427, 20] width 382 height 22
type input "142/170, karmøy"
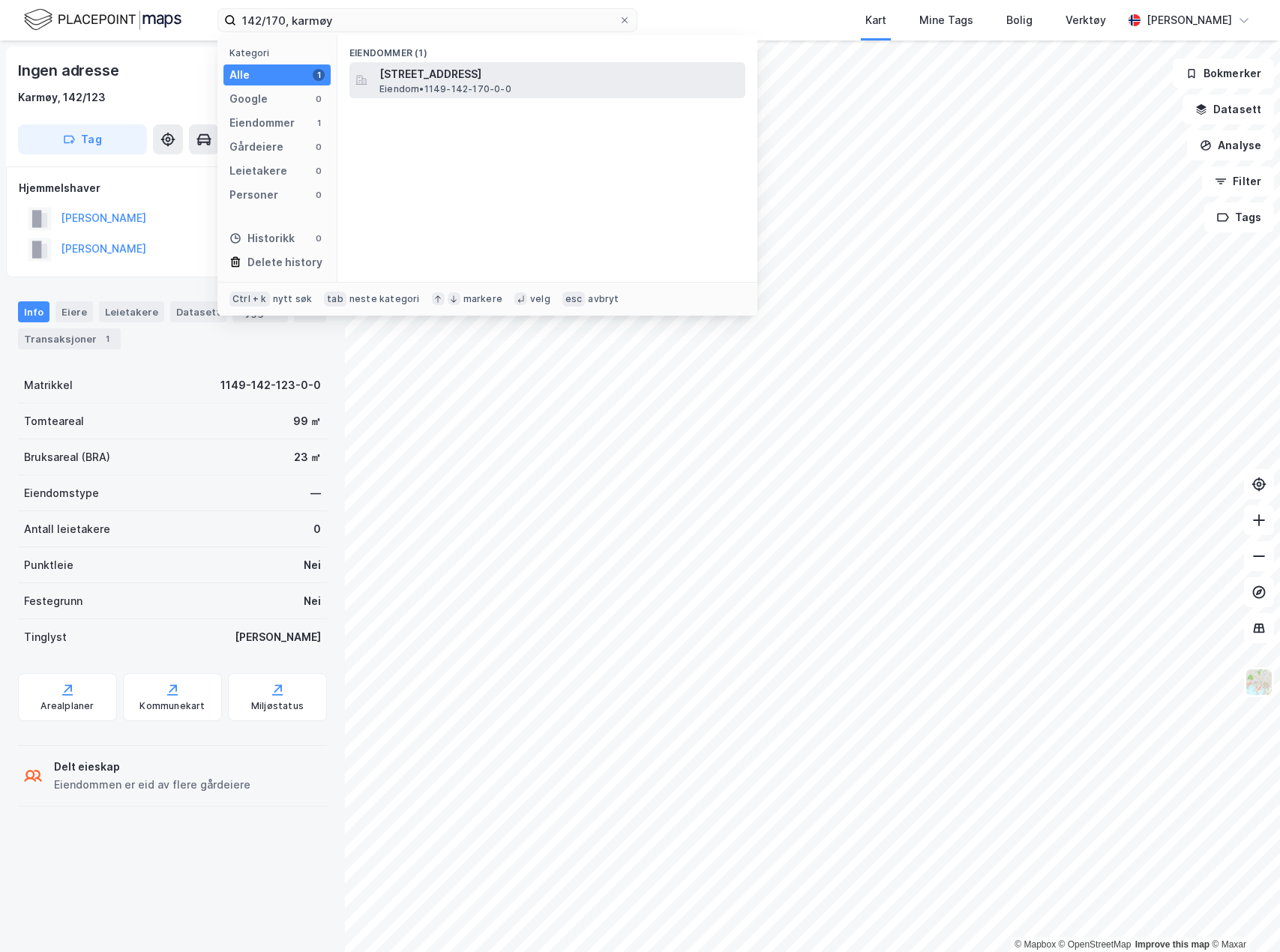
click at [545, 83] on div "Storasundvegen 297, 4260, TORVASTAD, KARMØY Eiendom • 1149-142-170-0-0" at bounding box center [561, 80] width 363 height 30
